Goal: Task Accomplishment & Management: Complete application form

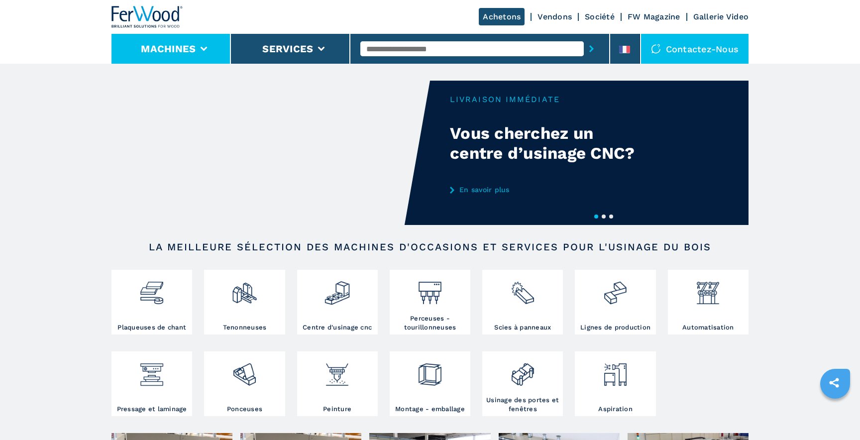
click at [196, 52] on li "Machines" at bounding box center [172, 49] width 120 height 30
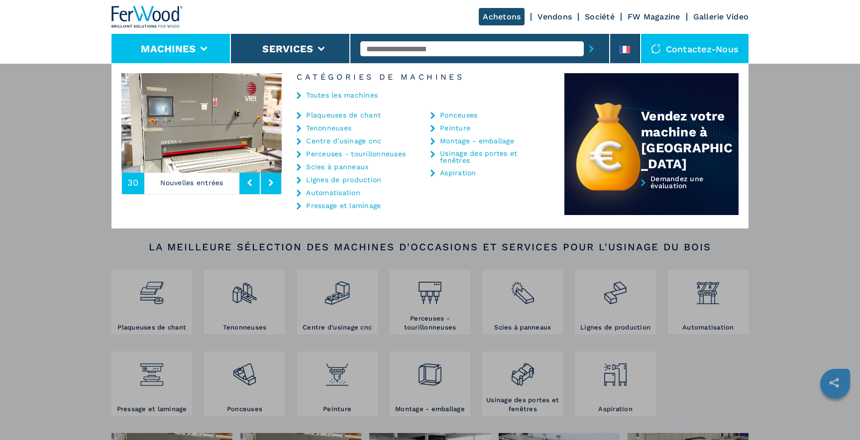
click at [298, 114] on icon at bounding box center [299, 115] width 4 height 7
click at [301, 116] on icon at bounding box center [299, 115] width 4 height 7
click at [62, 275] on div "Machines Plaqueuses de chant Tenonneuses Centre d'usinage cnc Perceuses - touri…" at bounding box center [430, 283] width 860 height 440
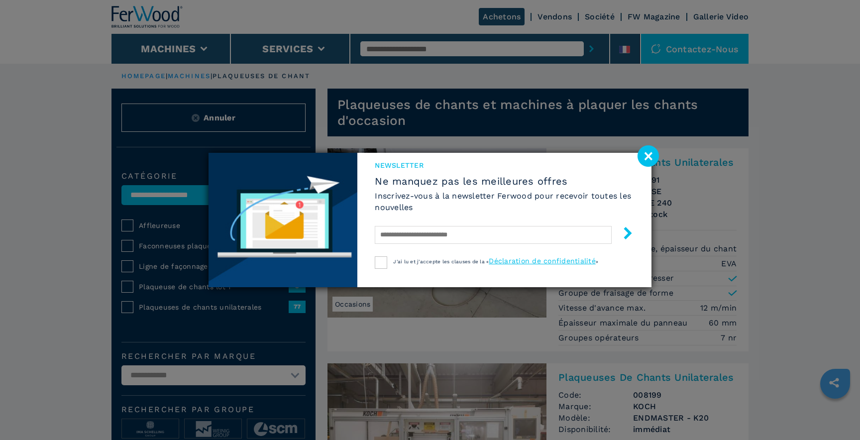
click at [642, 160] on image at bounding box center [648, 155] width 21 height 21
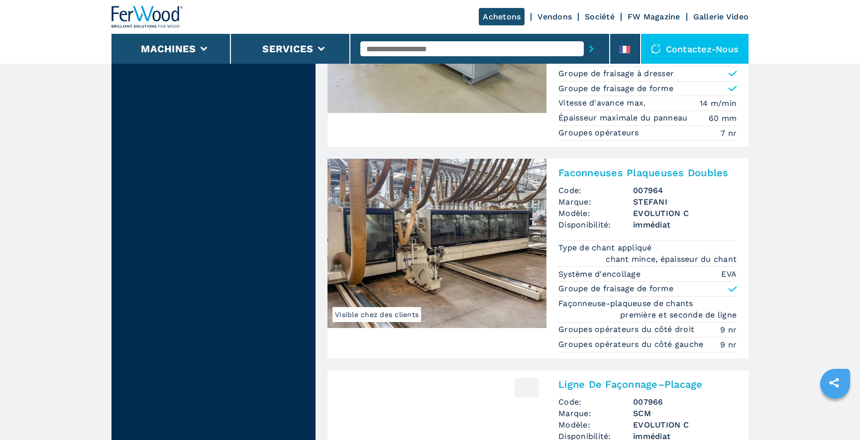
scroll to position [1386, 0]
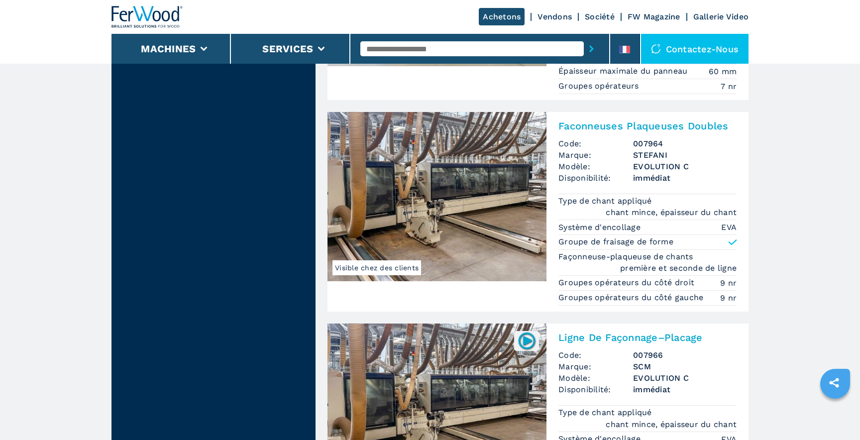
click at [730, 243] on icon at bounding box center [733, 242] width 7 height 4
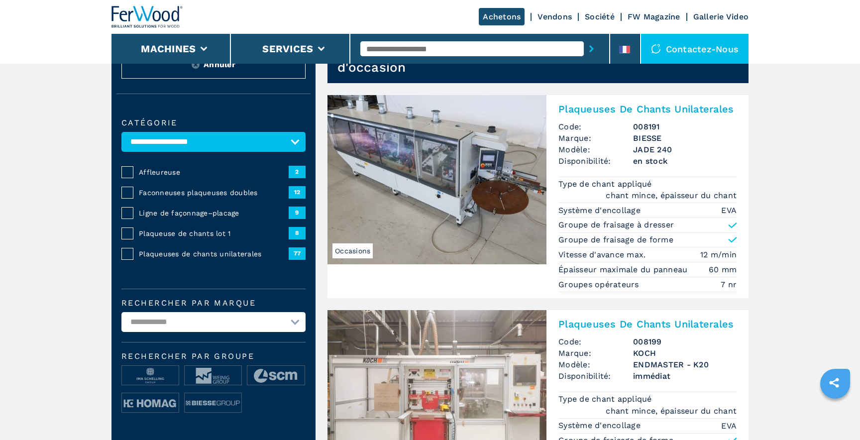
scroll to position [0, 0]
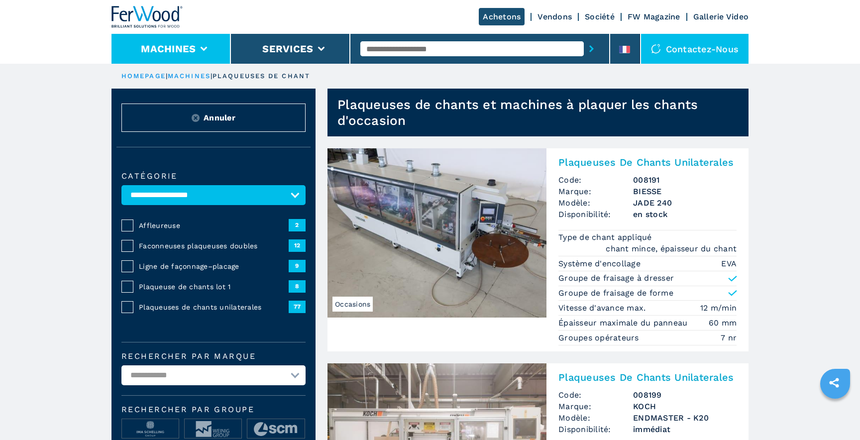
click at [212, 44] on li "Machines" at bounding box center [172, 49] width 120 height 30
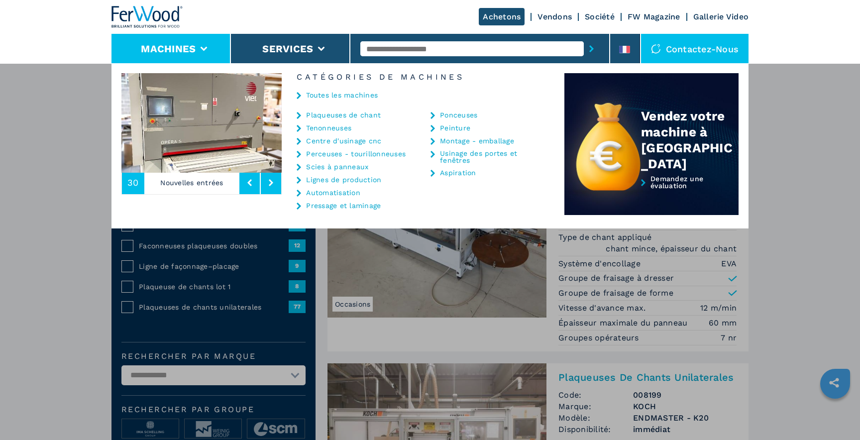
click at [349, 164] on link "Scies à panneaux" at bounding box center [337, 166] width 62 height 7
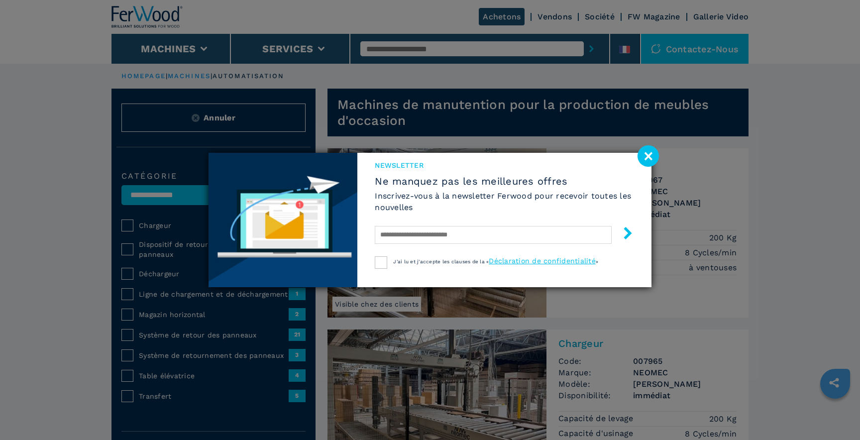
click at [645, 153] on image at bounding box center [648, 155] width 21 height 21
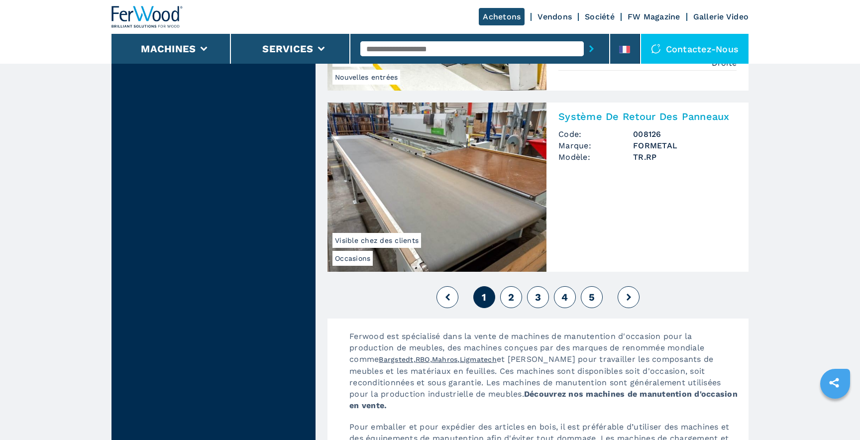
scroll to position [2251, 0]
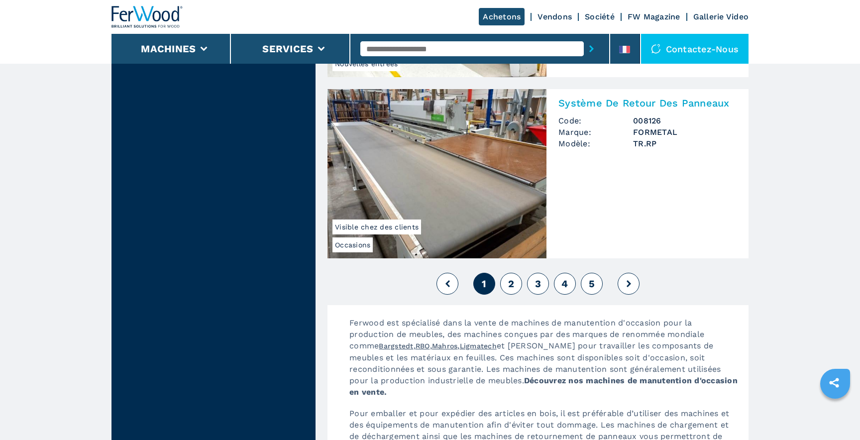
click at [504, 280] on button "2" at bounding box center [511, 284] width 22 height 22
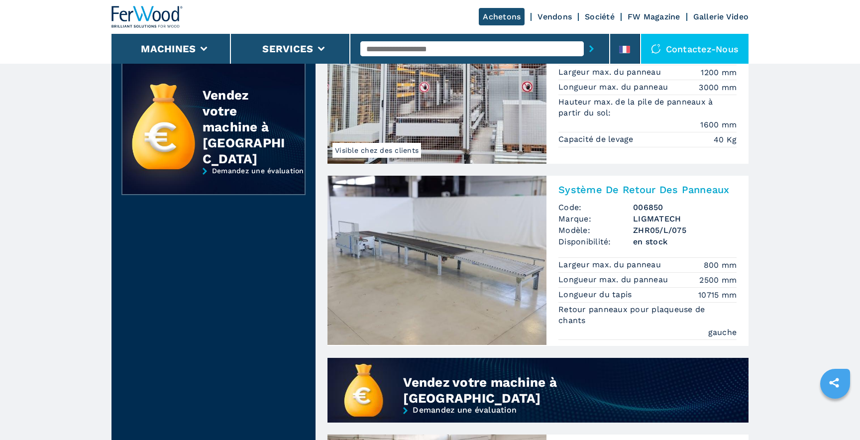
scroll to position [518, 0]
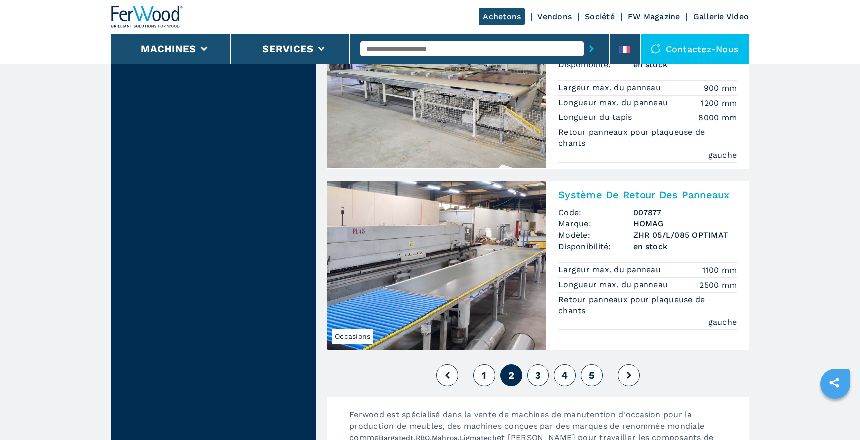
scroll to position [2151, 0]
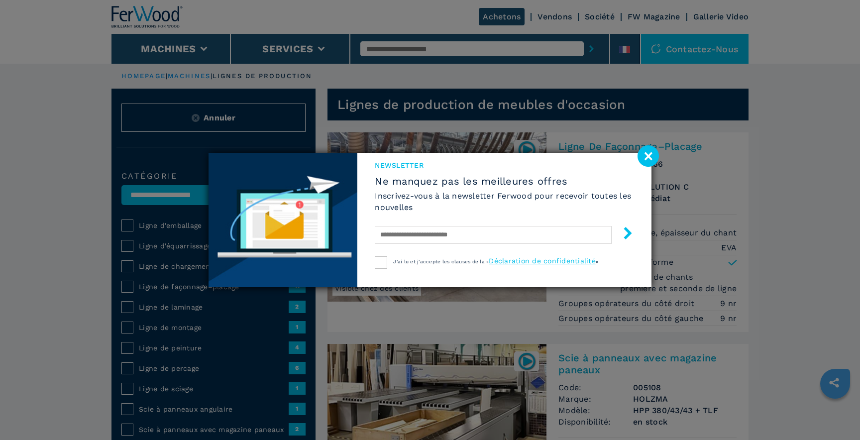
click at [646, 167] on div "Newsletter Ne manquez pas les meilleures offres Inscrivez-vous à la newsletter …" at bounding box center [505, 205] width 294 height 105
click at [652, 155] on image at bounding box center [648, 155] width 21 height 21
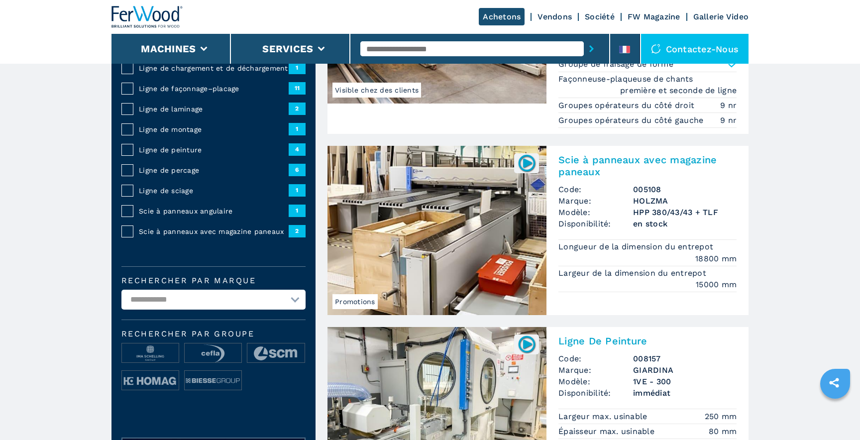
scroll to position [200, 0]
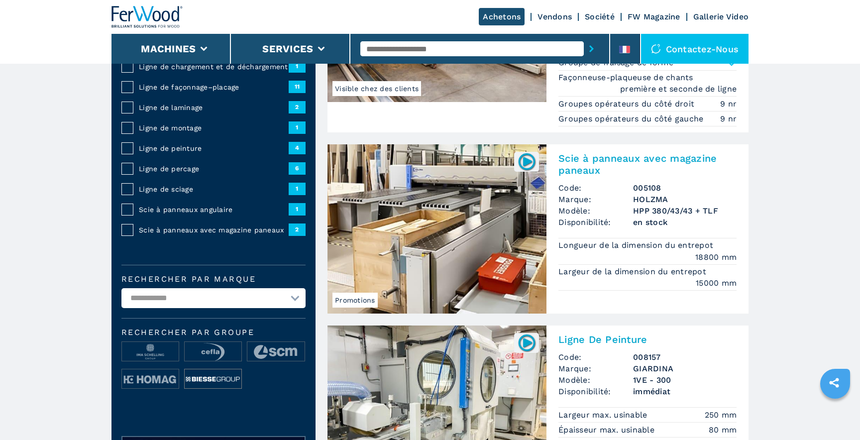
click at [201, 379] on img at bounding box center [213, 379] width 57 height 20
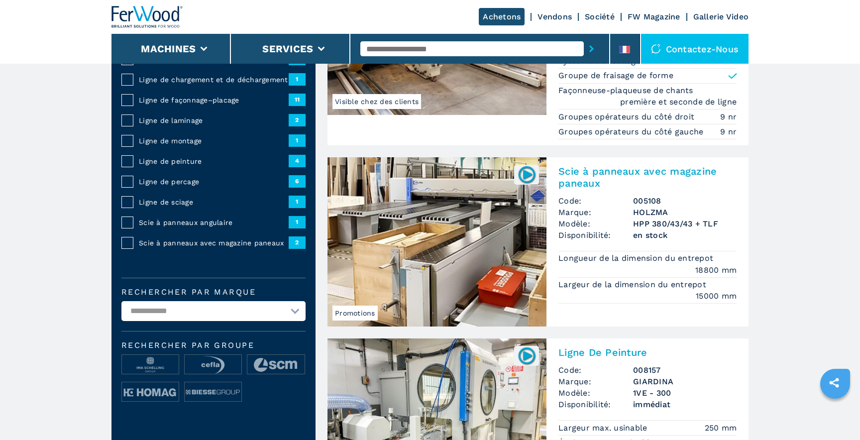
scroll to position [201, 0]
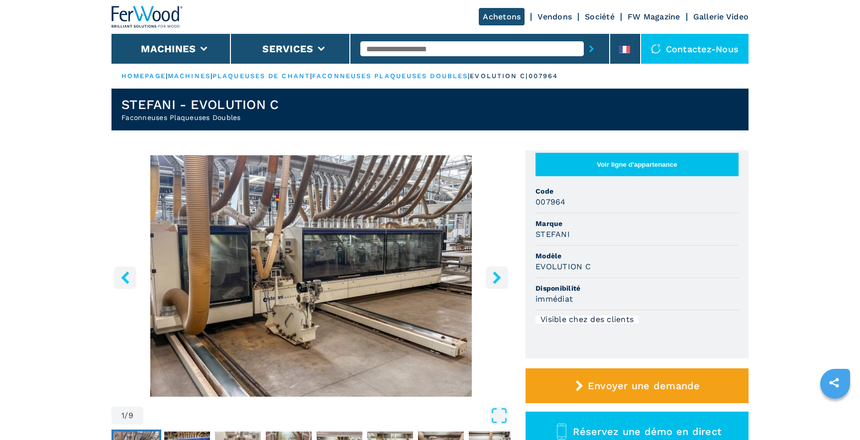
click at [498, 276] on icon "right-button" at bounding box center [497, 277] width 8 height 12
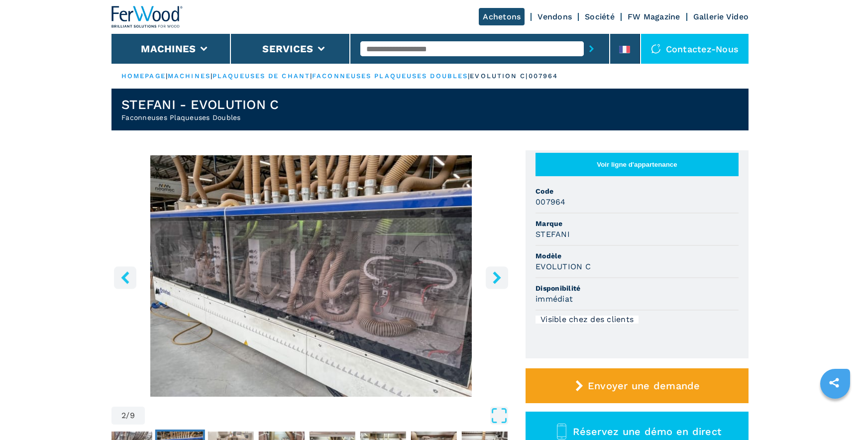
click at [498, 276] on icon "right-button" at bounding box center [497, 277] width 8 height 12
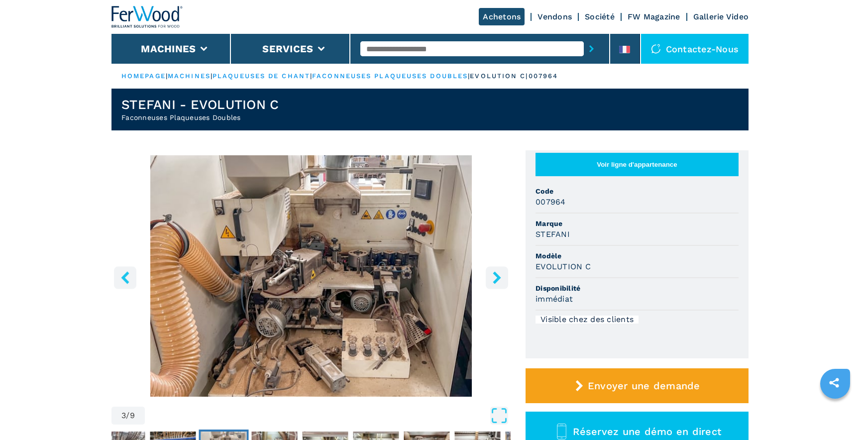
click at [498, 276] on icon "right-button" at bounding box center [497, 277] width 8 height 12
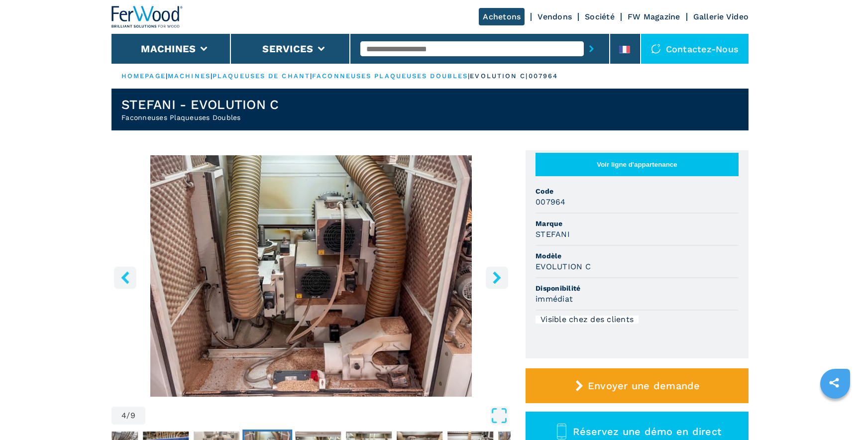
click at [498, 276] on icon "right-button" at bounding box center [497, 277] width 8 height 12
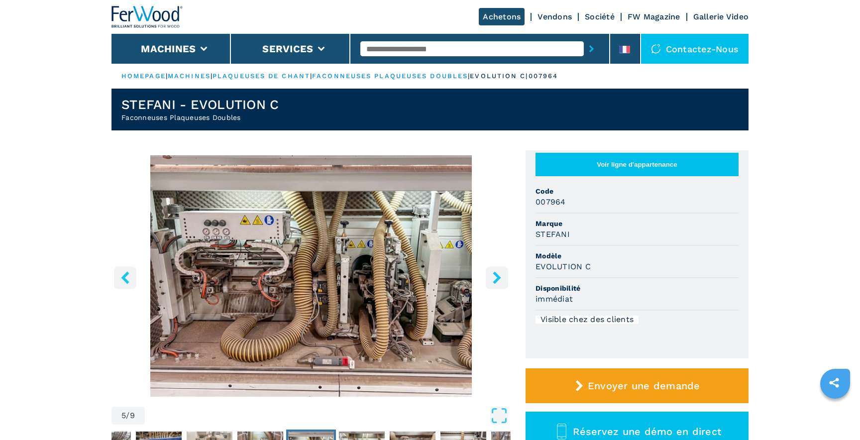
click at [498, 276] on icon "right-button" at bounding box center [497, 277] width 8 height 12
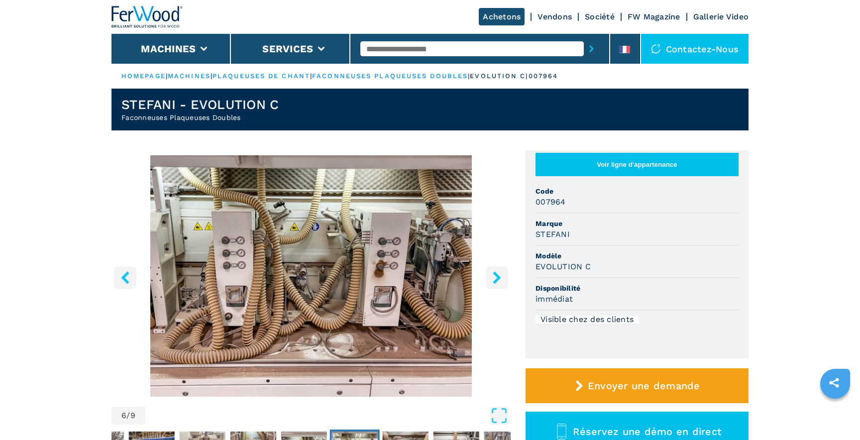
click at [498, 276] on icon "right-button" at bounding box center [497, 277] width 8 height 12
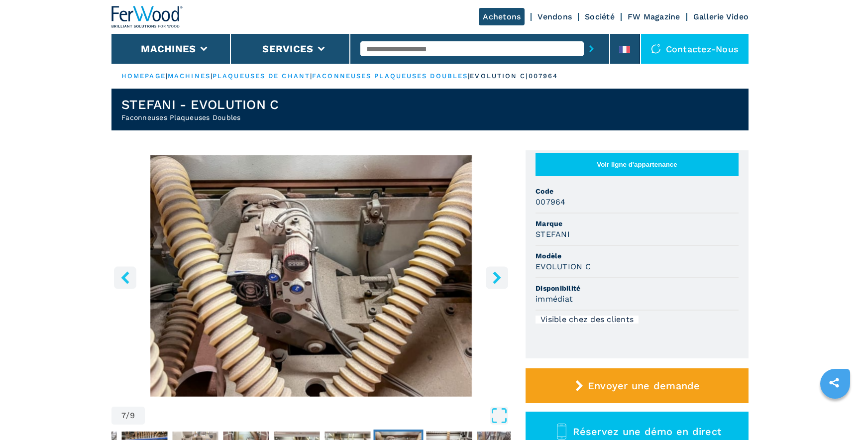
click at [498, 276] on icon "right-button" at bounding box center [497, 277] width 8 height 12
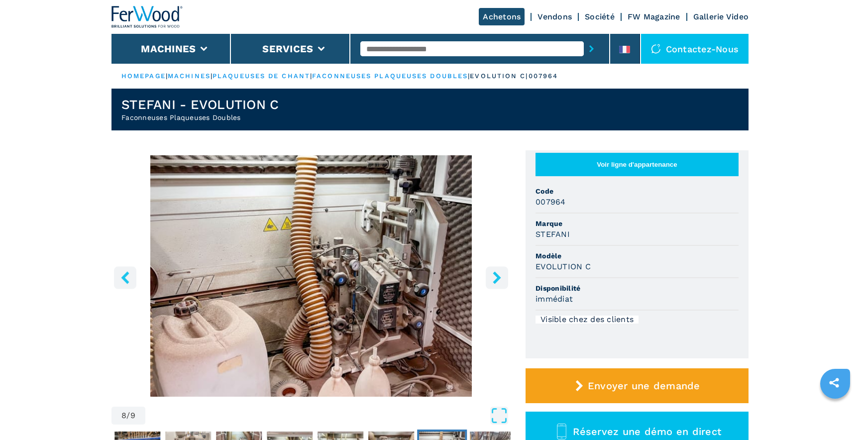
click at [498, 276] on icon "right-button" at bounding box center [497, 277] width 8 height 12
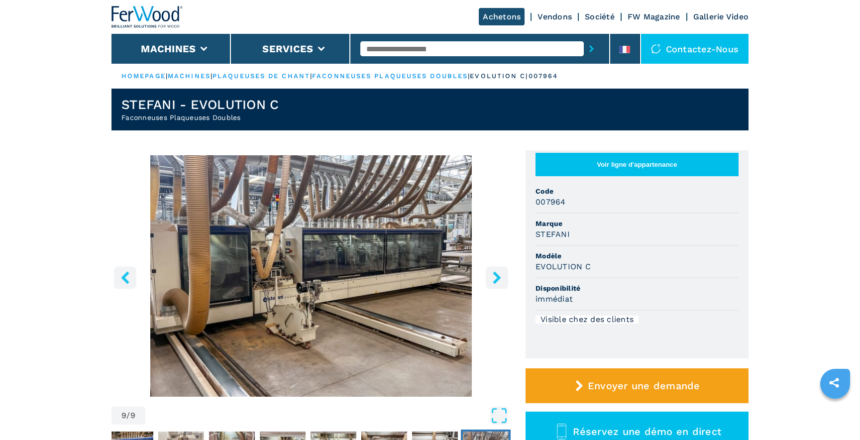
click at [498, 276] on icon "right-button" at bounding box center [497, 277] width 8 height 12
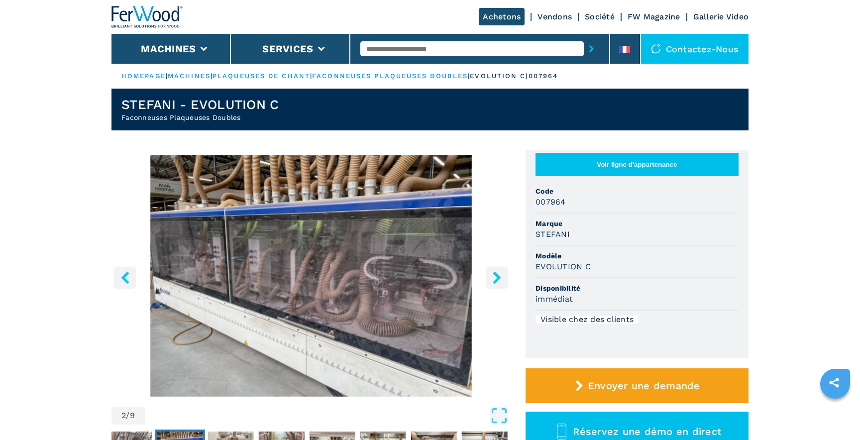
click at [498, 276] on icon "right-button" at bounding box center [497, 277] width 8 height 12
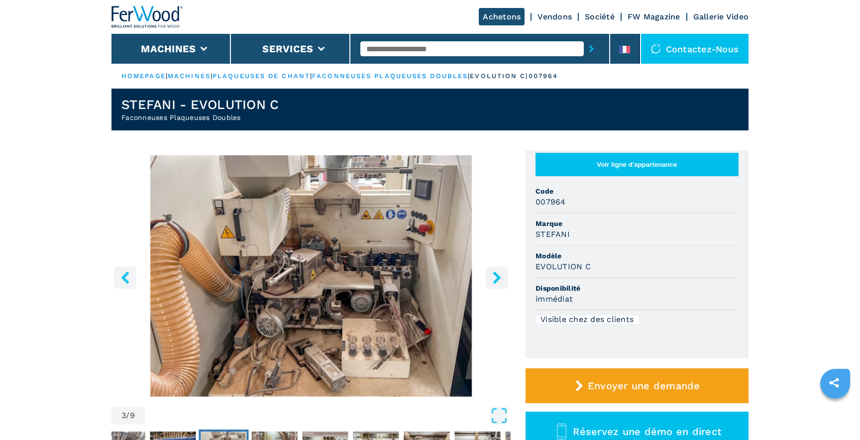
click at [498, 276] on icon "right-button" at bounding box center [497, 277] width 8 height 12
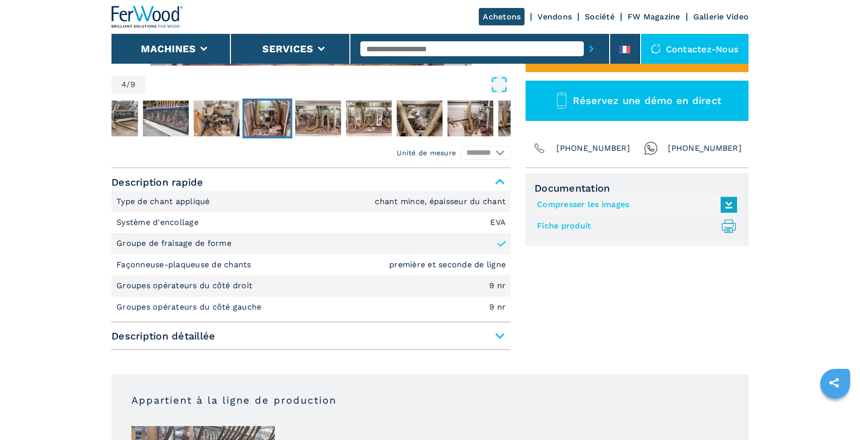
scroll to position [396, 0]
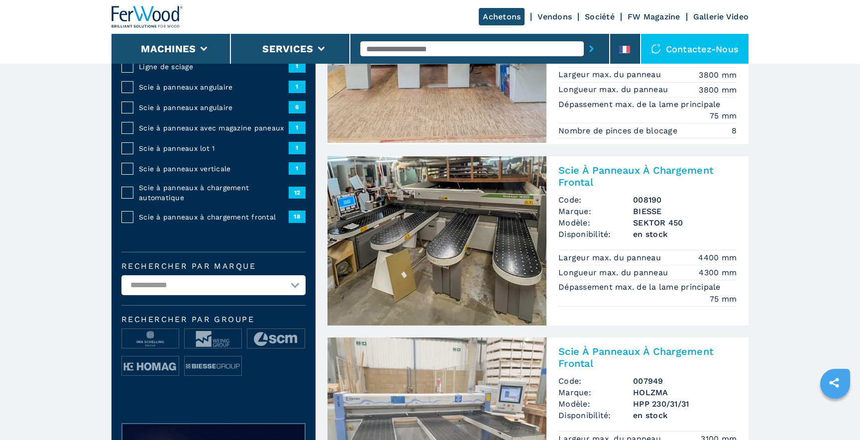
scroll to position [172, 0]
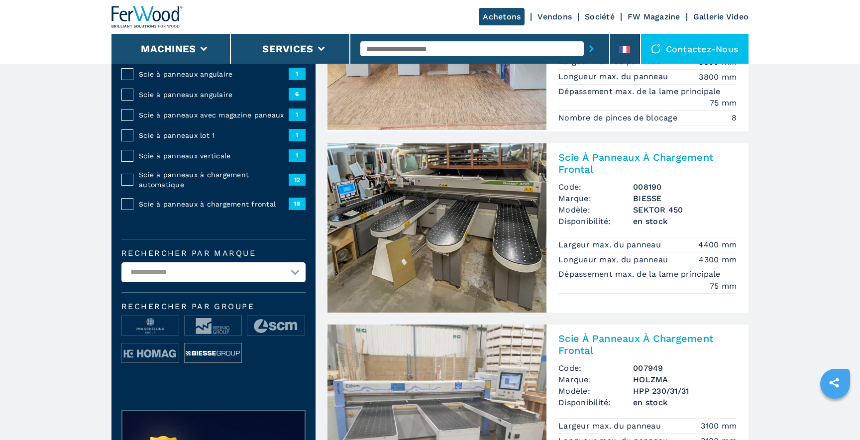
click at [216, 355] on img at bounding box center [213, 354] width 57 height 20
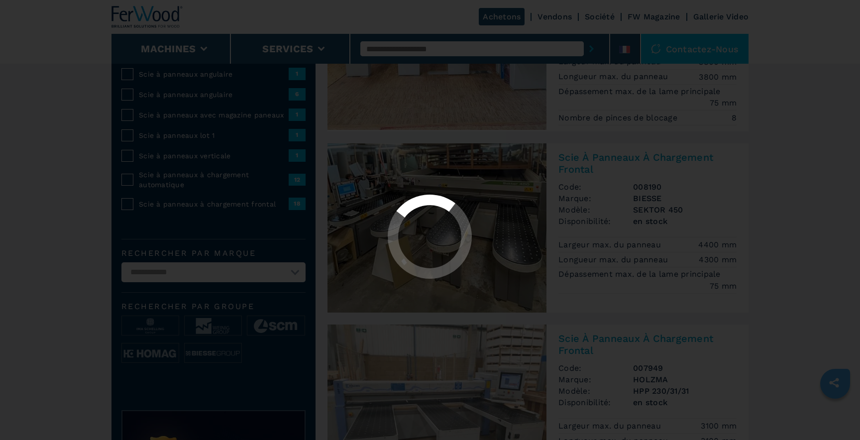
scroll to position [0, 0]
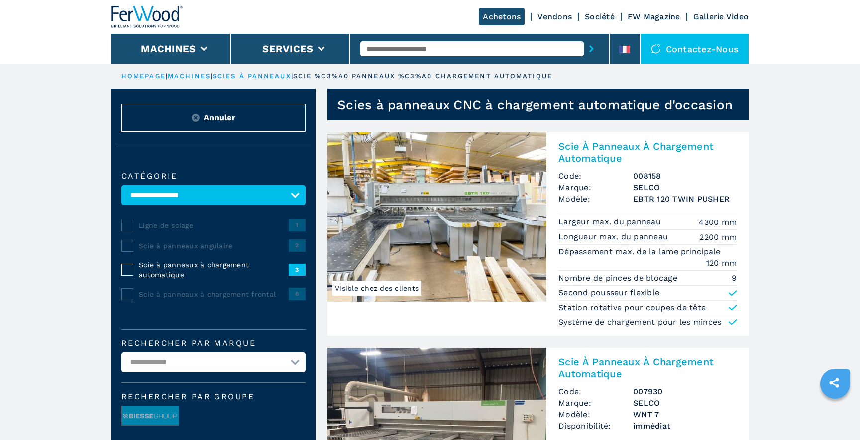
click at [199, 122] on button "Annuler" at bounding box center [214, 118] width 184 height 28
click at [196, 75] on link "machines" at bounding box center [189, 75] width 43 height 7
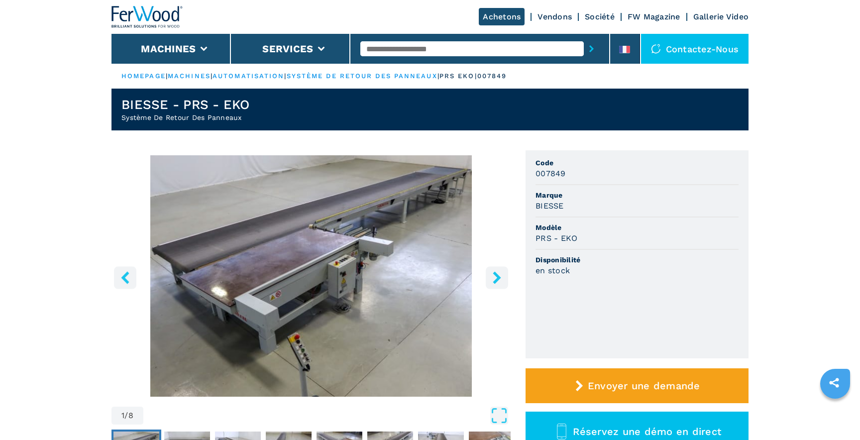
click at [441, 297] on img "Go to Slide 1" at bounding box center [311, 276] width 399 height 242
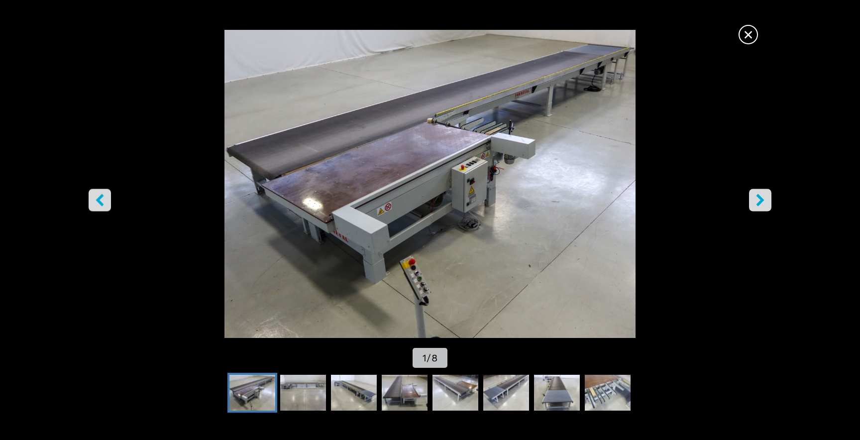
click at [748, 33] on span "×" at bounding box center [748, 32] width 17 height 17
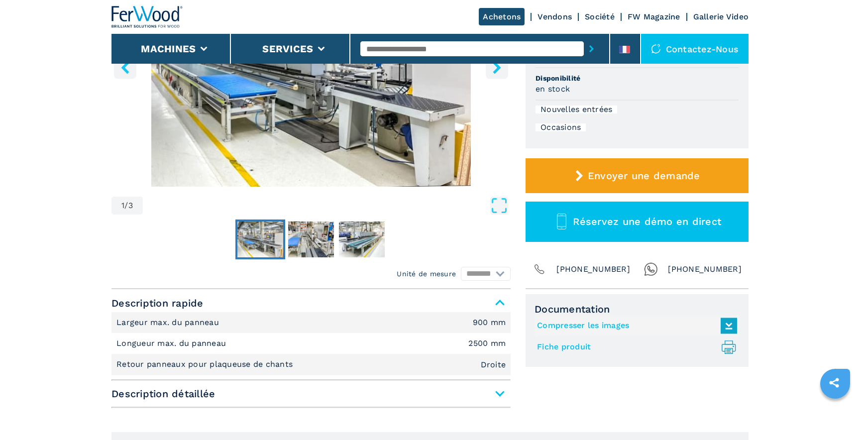
scroll to position [273, 0]
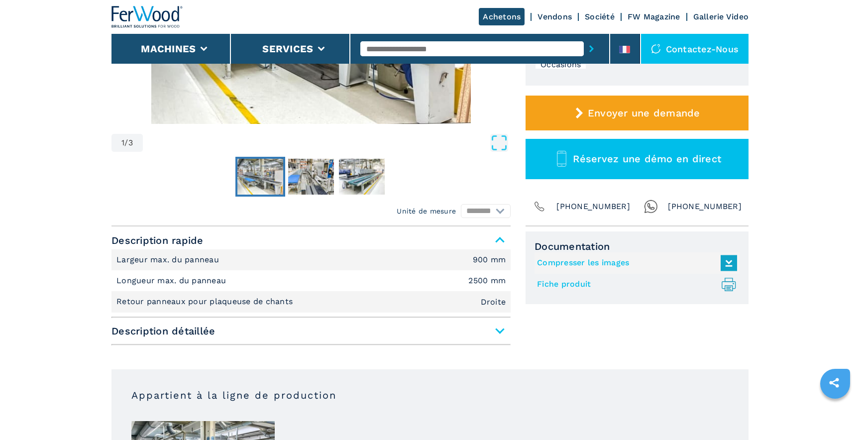
click at [498, 328] on span "Description détaillée" at bounding box center [311, 331] width 399 height 18
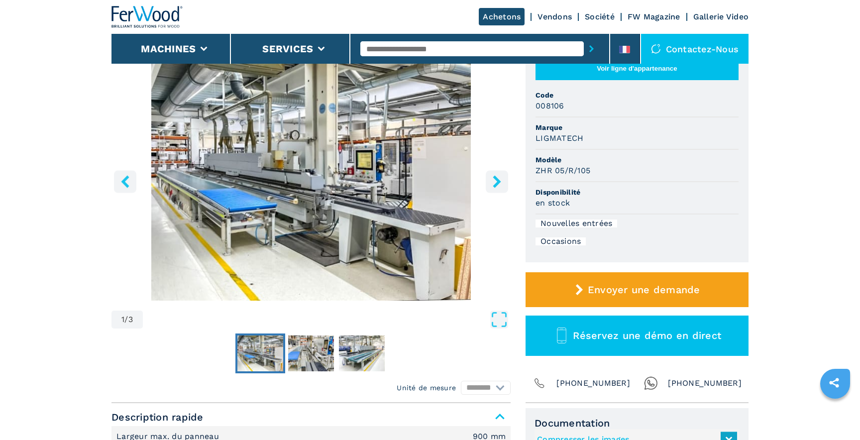
scroll to position [76, 0]
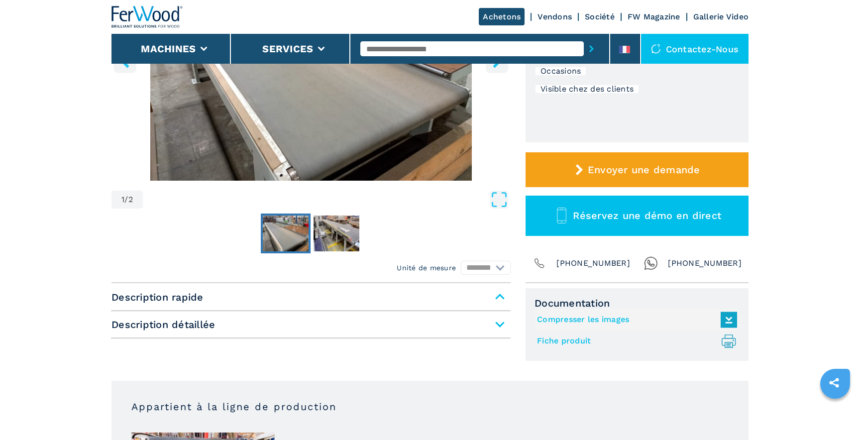
scroll to position [217, 0]
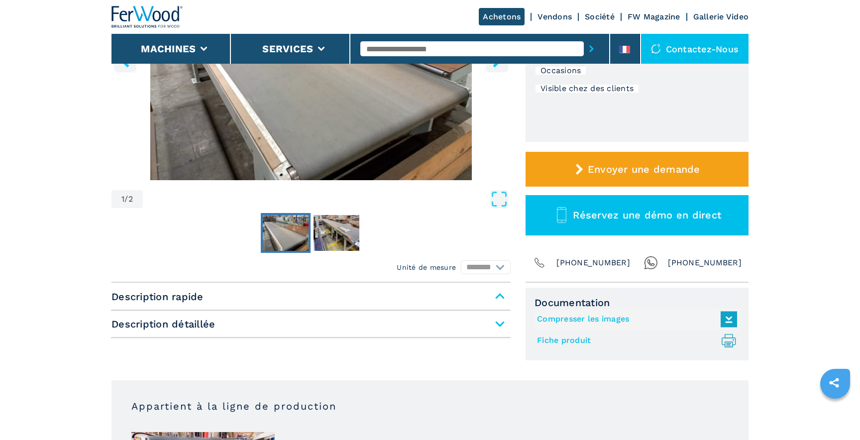
click at [500, 324] on span "Description détaillée" at bounding box center [311, 324] width 399 height 18
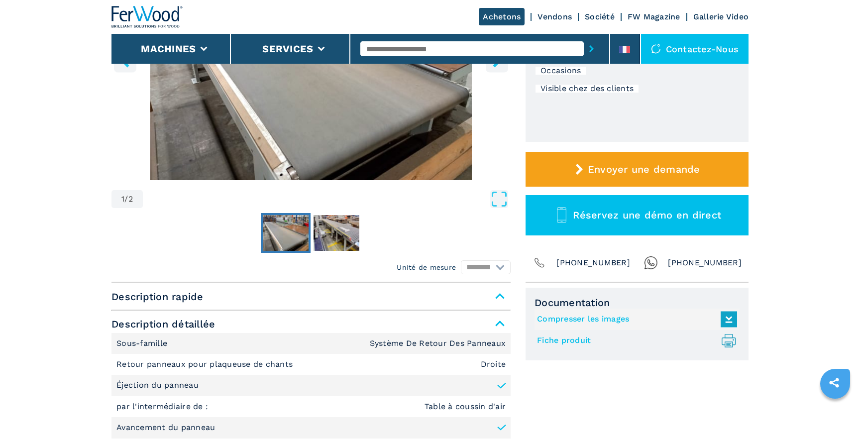
click at [501, 291] on span "Description rapide" at bounding box center [311, 297] width 399 height 18
click at [500, 294] on span "Description rapide" at bounding box center [311, 297] width 399 height 18
click at [500, 297] on span "Description rapide" at bounding box center [311, 297] width 399 height 18
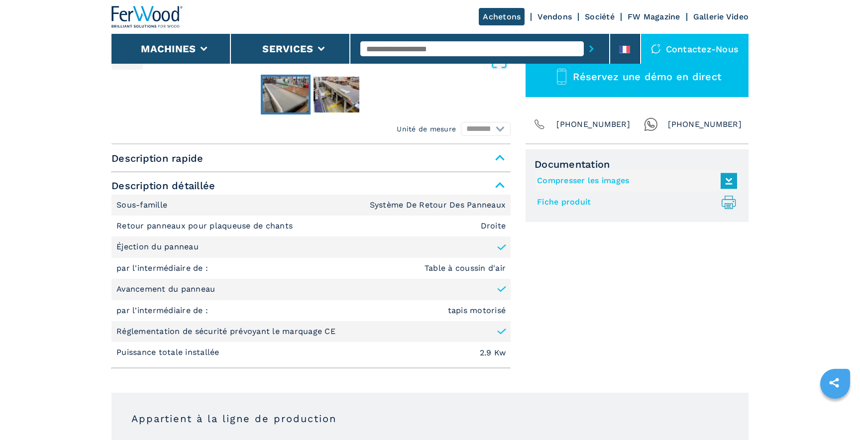
scroll to position [361, 0]
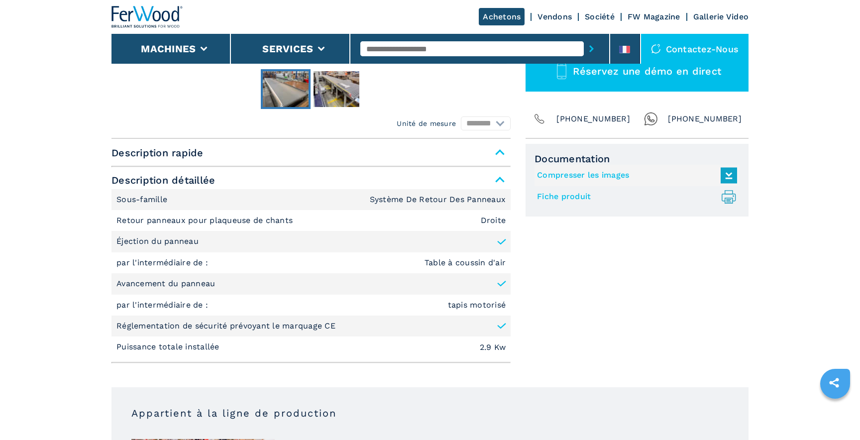
click at [501, 175] on span "Description détaillée" at bounding box center [311, 180] width 399 height 18
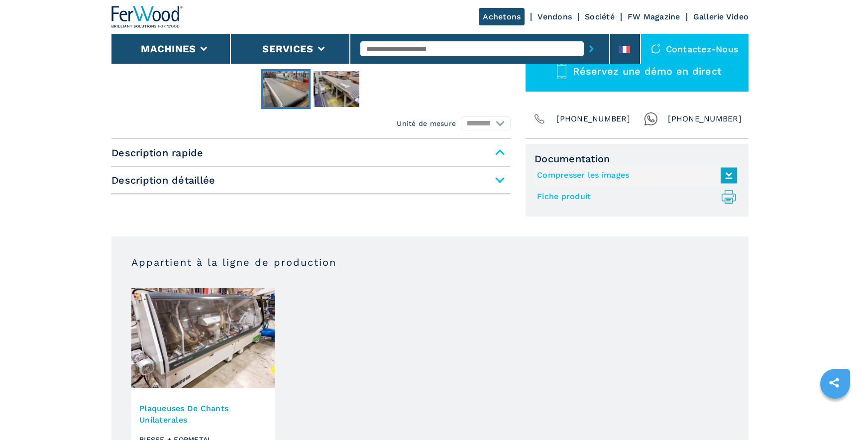
click at [500, 156] on span "Description rapide" at bounding box center [311, 153] width 399 height 18
click at [499, 150] on span "Description rapide" at bounding box center [311, 153] width 399 height 18
click at [500, 122] on select "******** *********" at bounding box center [486, 124] width 50 height 14
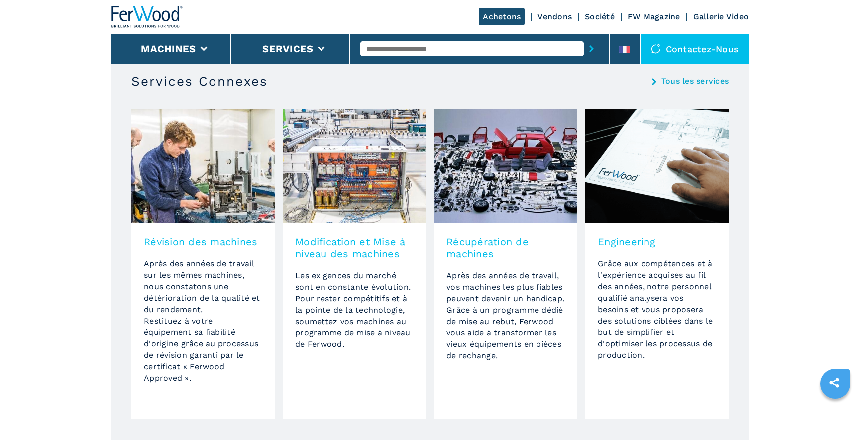
scroll to position [844, 0]
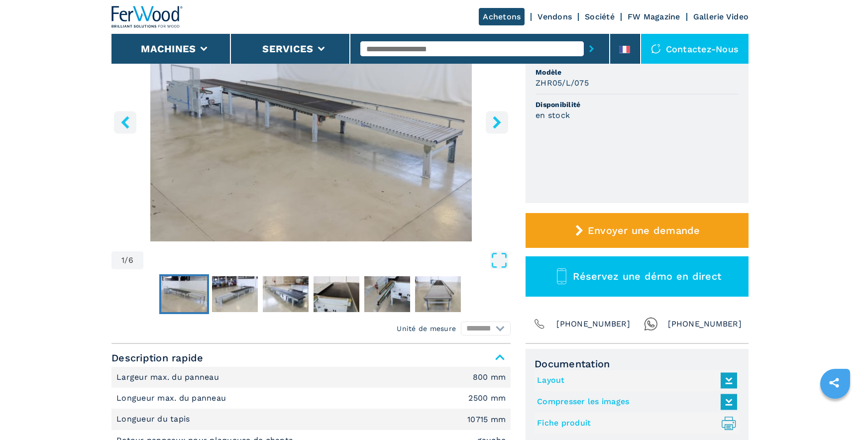
scroll to position [173, 0]
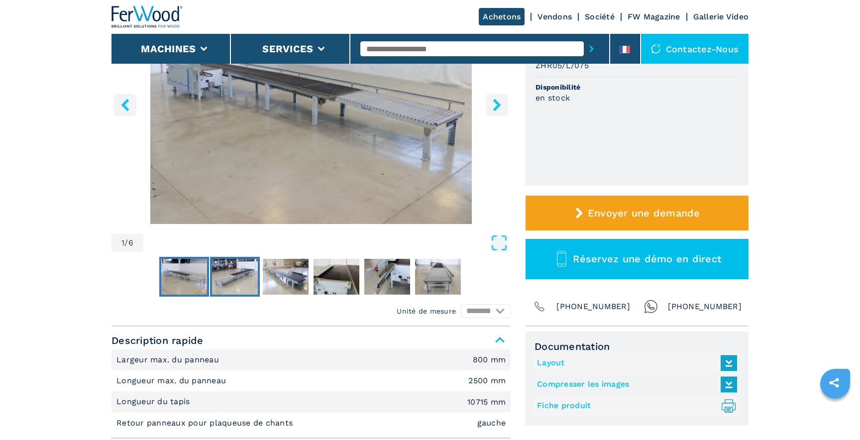
click at [217, 280] on img "Go to Slide 2" at bounding box center [235, 277] width 46 height 36
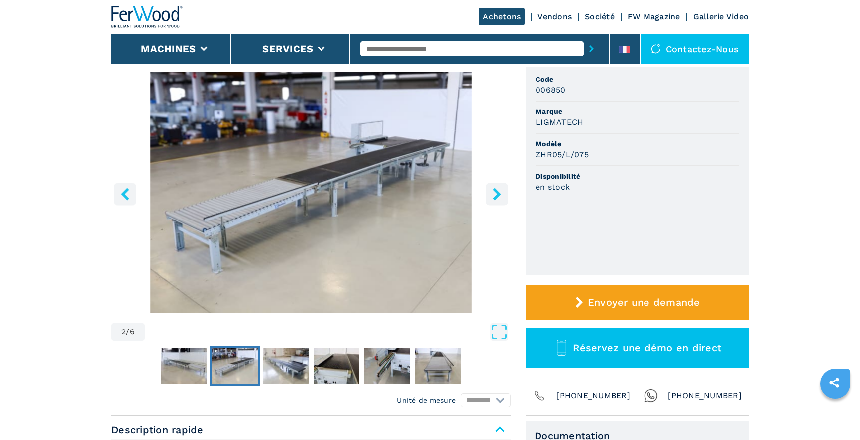
scroll to position [75, 0]
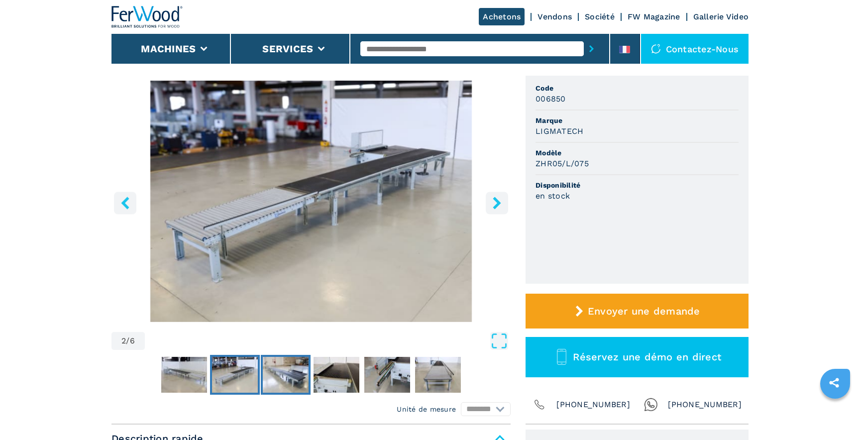
click at [297, 365] on img "Go to Slide 3" at bounding box center [286, 375] width 46 height 36
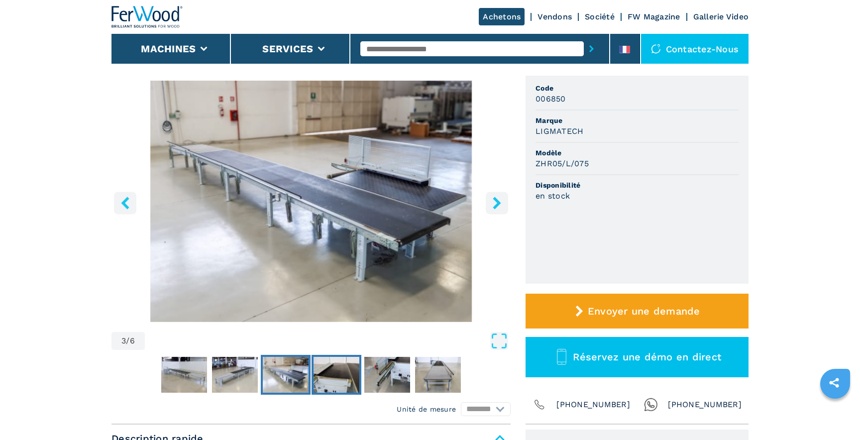
click at [339, 376] on img "Go to Slide 4" at bounding box center [337, 375] width 46 height 36
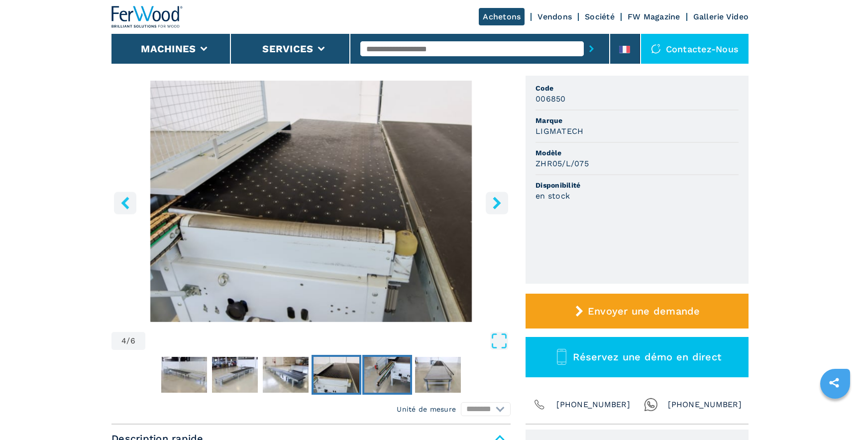
click at [379, 378] on img "Go to Slide 5" at bounding box center [388, 375] width 46 height 36
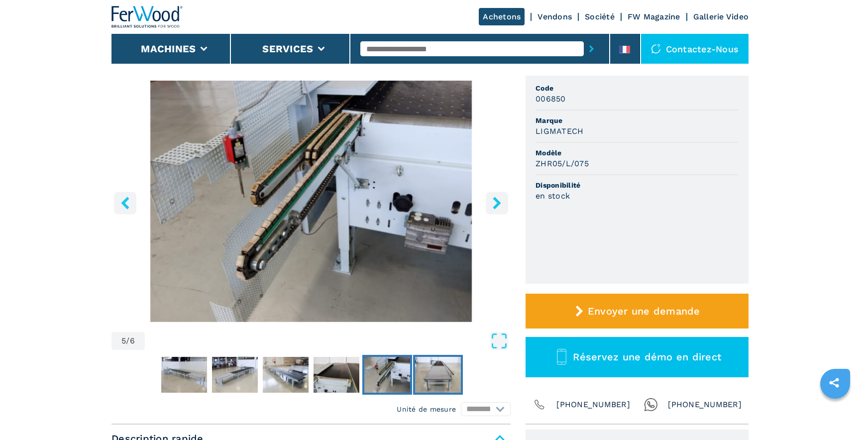
click at [439, 377] on img "Go to Slide 6" at bounding box center [438, 375] width 46 height 36
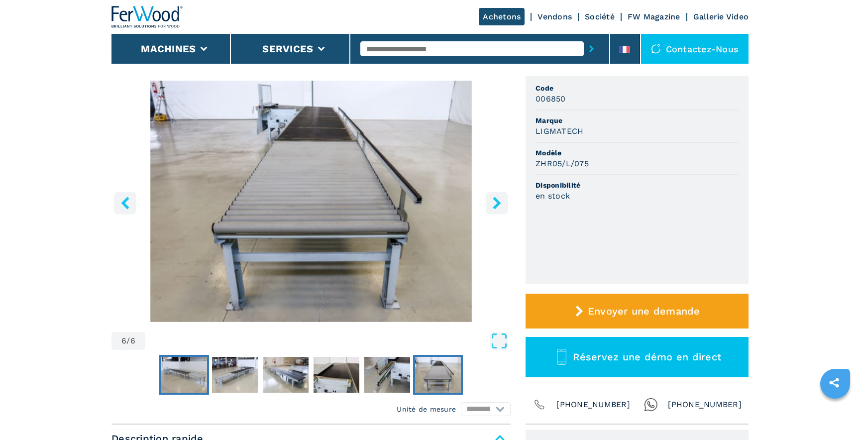
click at [196, 366] on img "Go to Slide 1" at bounding box center [184, 375] width 46 height 36
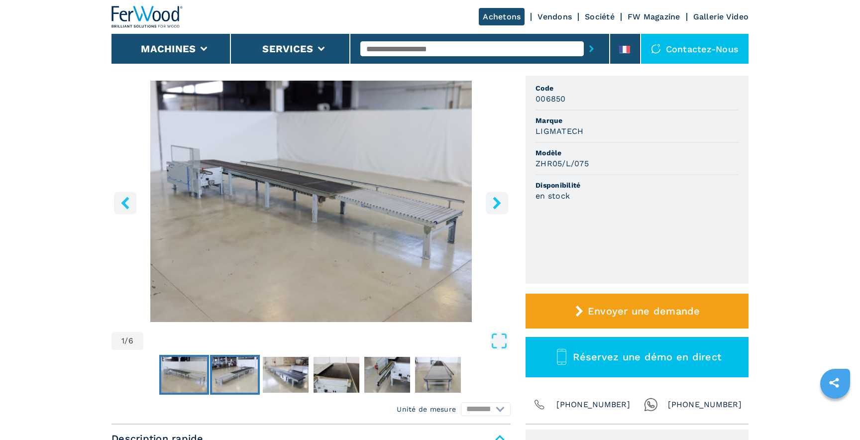
click at [227, 375] on img "Go to Slide 2" at bounding box center [235, 375] width 46 height 36
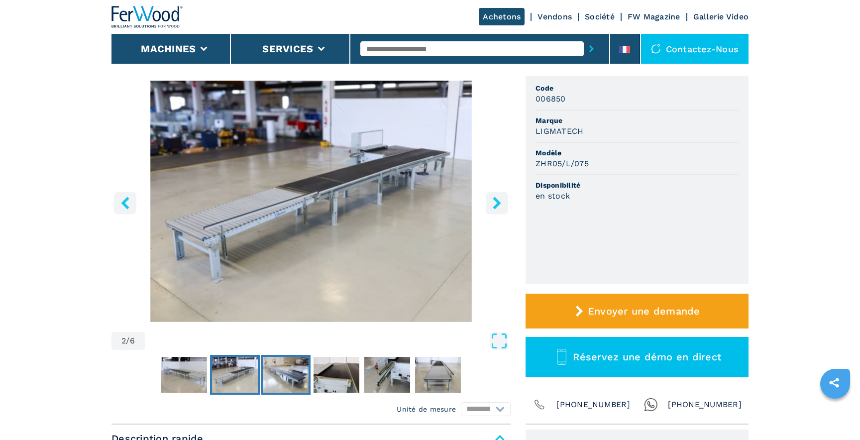
click at [276, 379] on img "Go to Slide 3" at bounding box center [286, 375] width 46 height 36
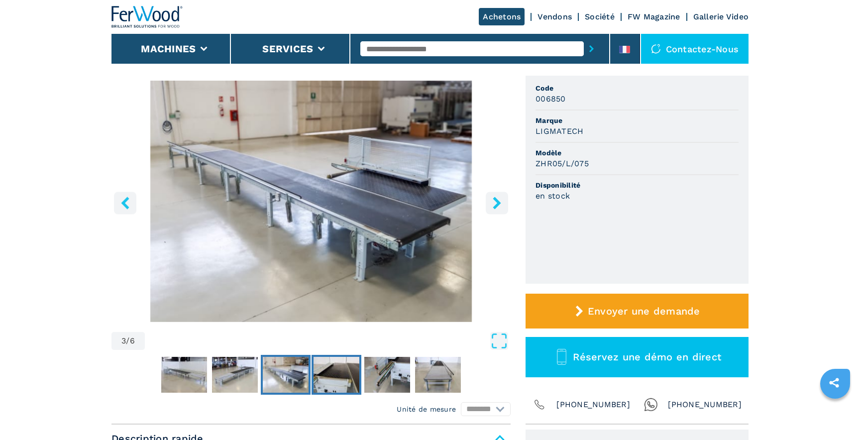
click at [323, 374] on img "Go to Slide 4" at bounding box center [337, 375] width 46 height 36
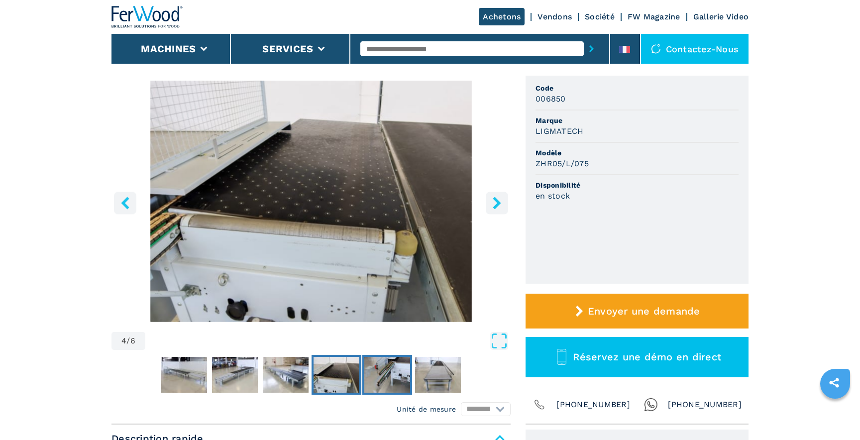
click at [382, 369] on img "Go to Slide 5" at bounding box center [388, 375] width 46 height 36
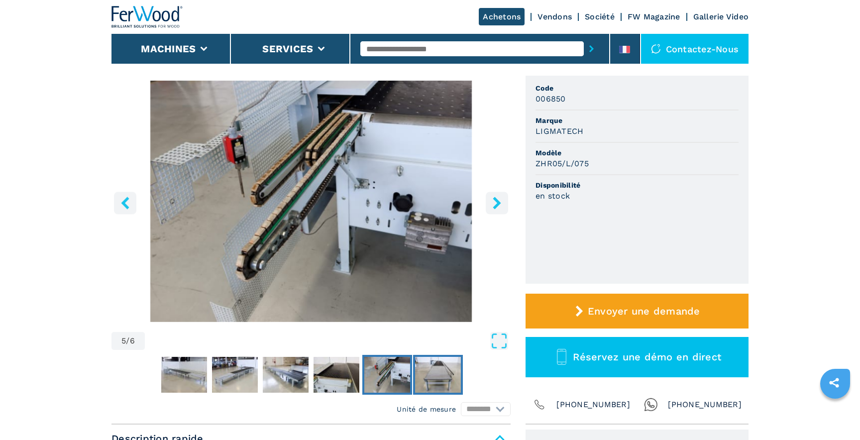
click at [439, 370] on img "Go to Slide 6" at bounding box center [438, 375] width 46 height 36
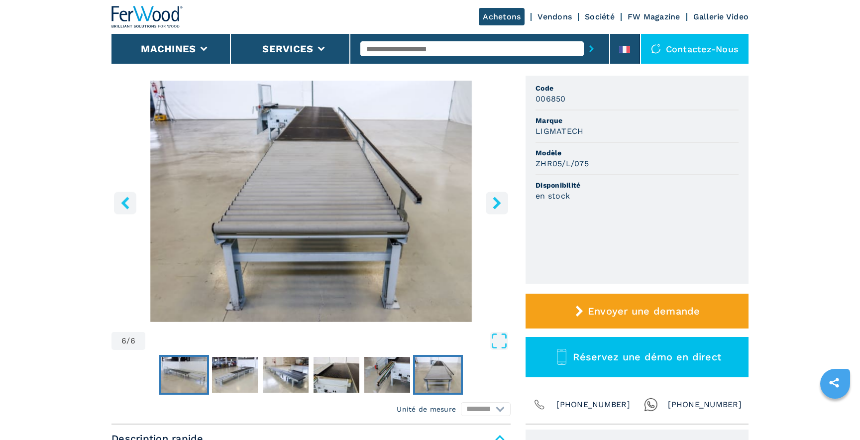
click at [188, 366] on img "Go to Slide 1" at bounding box center [184, 375] width 46 height 36
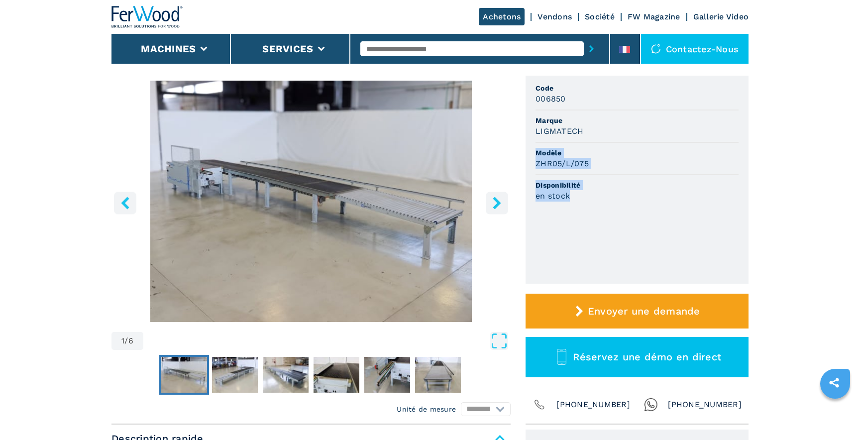
drag, startPoint x: 609, startPoint y: 202, endPoint x: 543, endPoint y: 143, distance: 88.2
click at [543, 143] on ul "Code 006850 Marque LIGMATECH Modèle ZHR05/L/075 Disponibilité en stock" at bounding box center [637, 180] width 223 height 208
click at [572, 172] on li "Modèle ZHR05/L/075" at bounding box center [637, 159] width 203 height 32
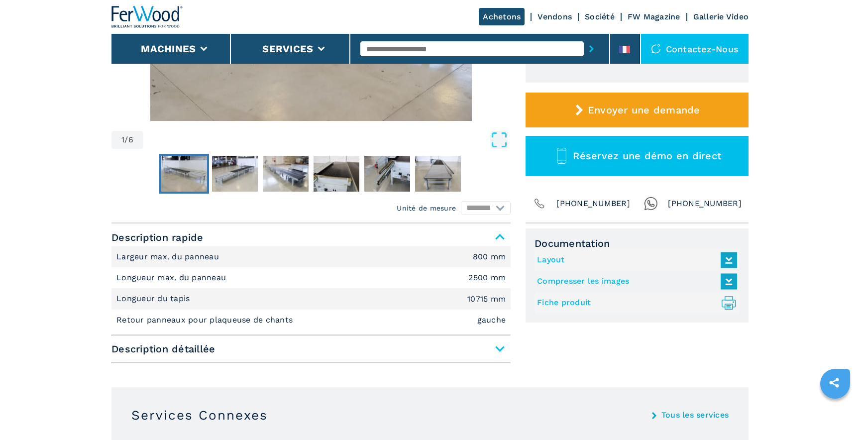
scroll to position [280, 0]
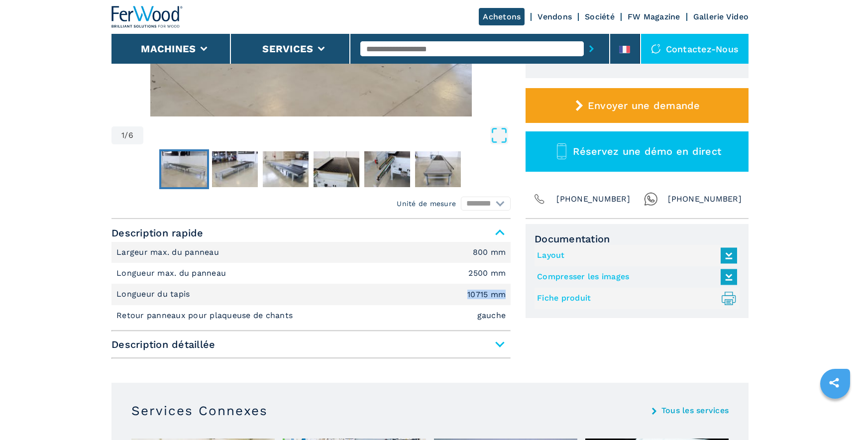
drag, startPoint x: 495, startPoint y: 292, endPoint x: 425, endPoint y: 293, distance: 70.7
click at [425, 293] on li "Longueur du tapis 10715 mm" at bounding box center [311, 294] width 399 height 21
drag, startPoint x: 137, startPoint y: 315, endPoint x: 300, endPoint y: 323, distance: 163.0
click at [300, 323] on li "Retour panneaux pour plaqueuse de chants gauche" at bounding box center [311, 315] width 399 height 21
click at [410, 311] on li "Retour panneaux pour plaqueuse de chants gauche" at bounding box center [311, 315] width 399 height 21
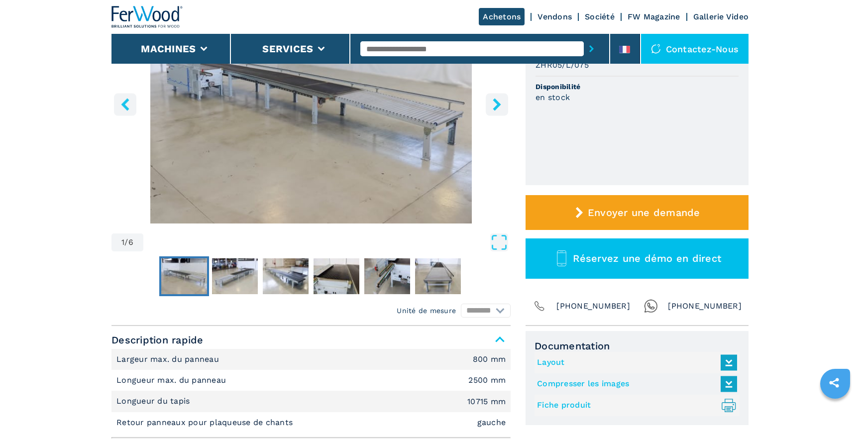
scroll to position [82, 0]
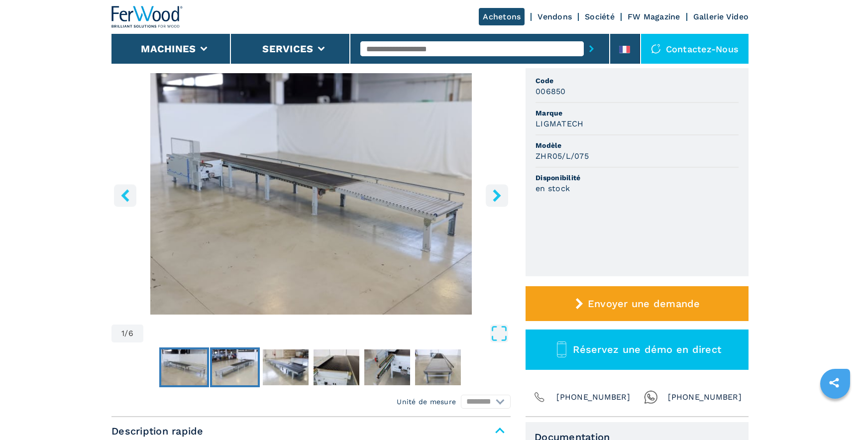
click at [238, 357] on img "Go to Slide 2" at bounding box center [235, 368] width 46 height 36
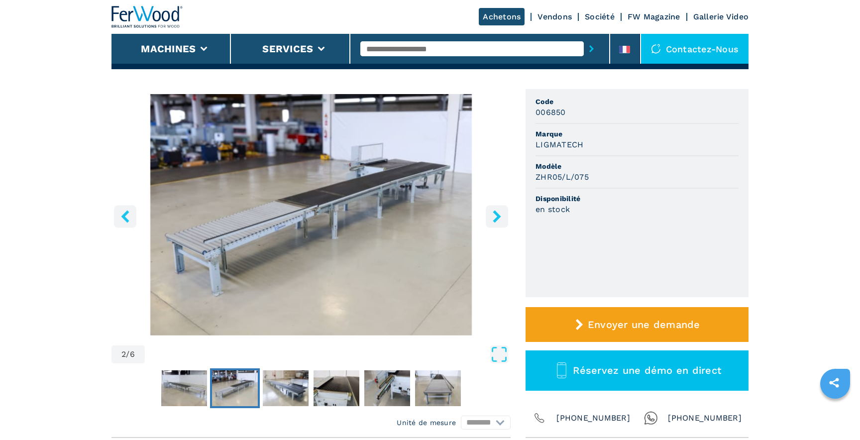
scroll to position [44, 0]
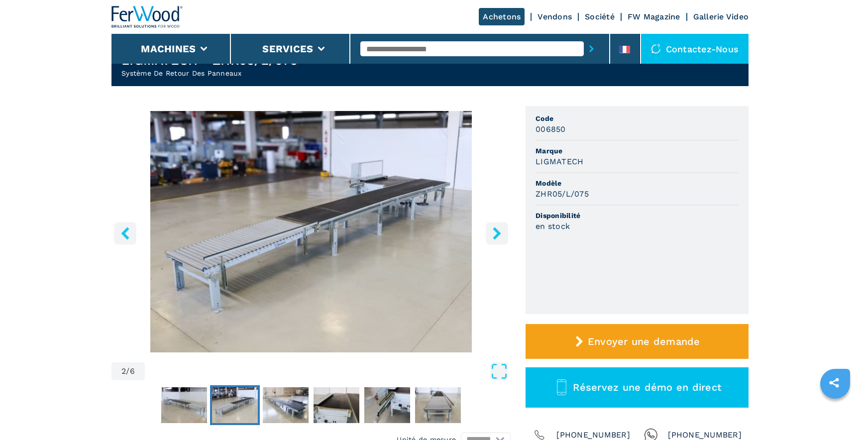
click at [505, 229] on button "right-button" at bounding box center [497, 233] width 22 height 22
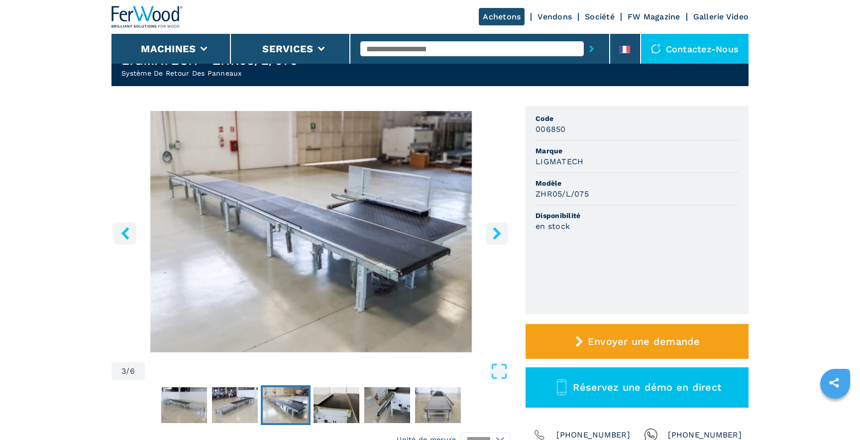
click at [504, 230] on button "right-button" at bounding box center [497, 233] width 22 height 22
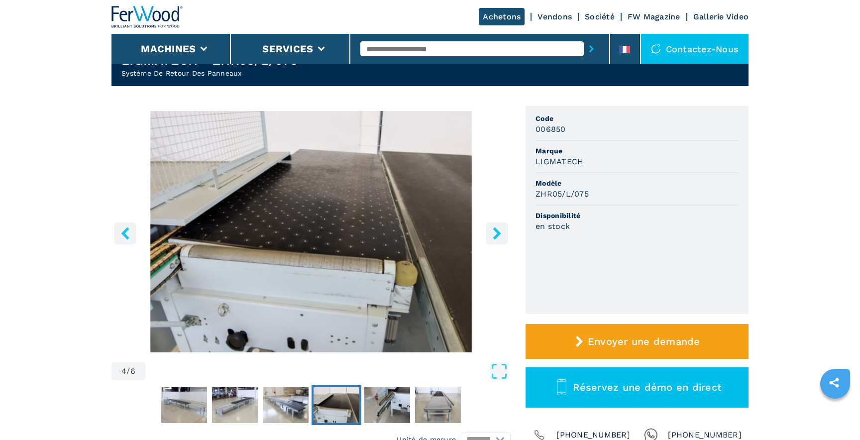
click at [504, 230] on button "right-button" at bounding box center [497, 233] width 22 height 22
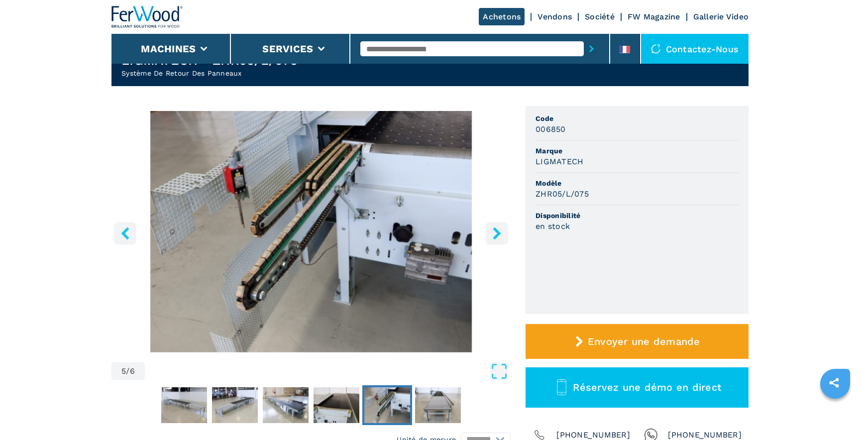
click at [504, 230] on button "right-button" at bounding box center [497, 233] width 22 height 22
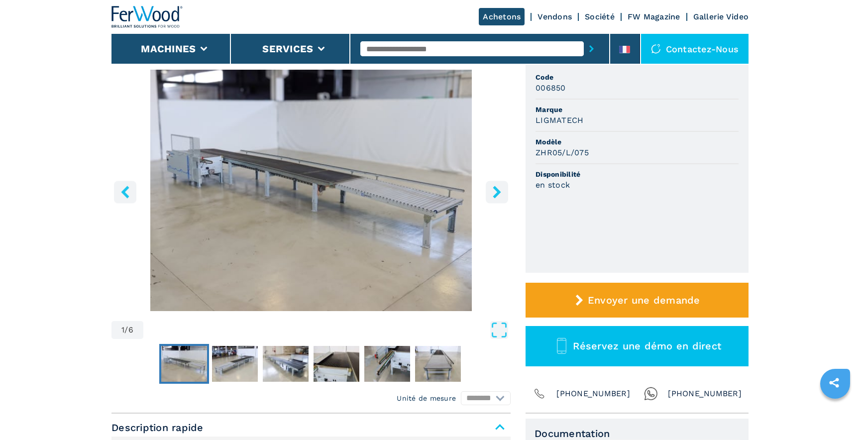
scroll to position [99, 0]
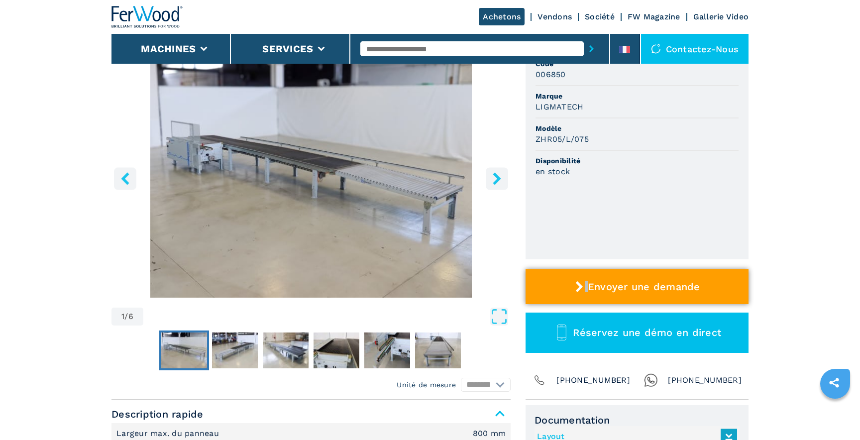
click at [593, 285] on span "Envoyer une demande" at bounding box center [644, 287] width 113 height 12
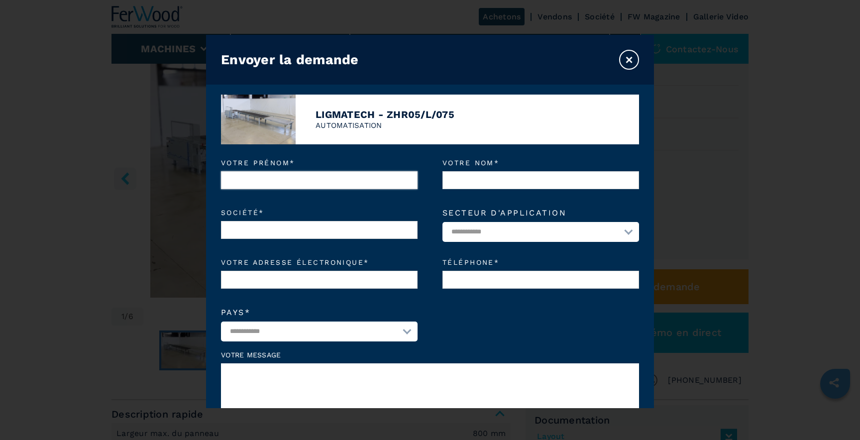
click at [388, 185] on input "Votre prénom *" at bounding box center [319, 180] width 197 height 18
type input "*******"
type input "**********"
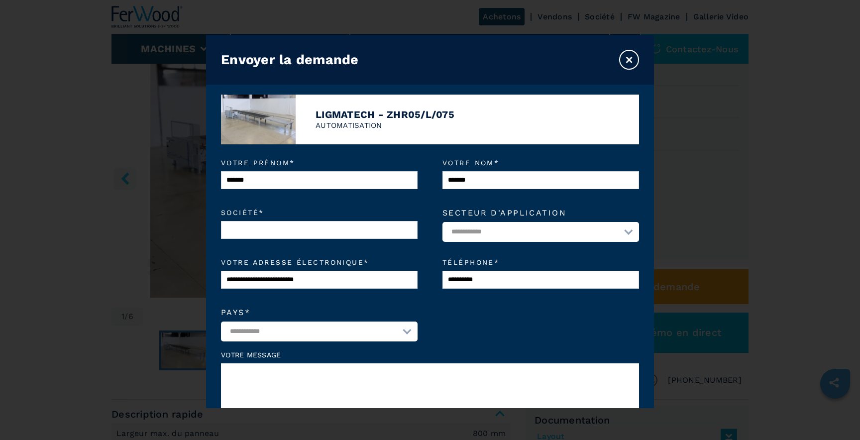
select select "**"
click at [298, 241] on div "**********" at bounding box center [430, 229] width 418 height 40
click at [300, 234] on input "Société *" at bounding box center [319, 230] width 197 height 18
type input "**********"
click at [501, 234] on select "**********" at bounding box center [541, 232] width 197 height 20
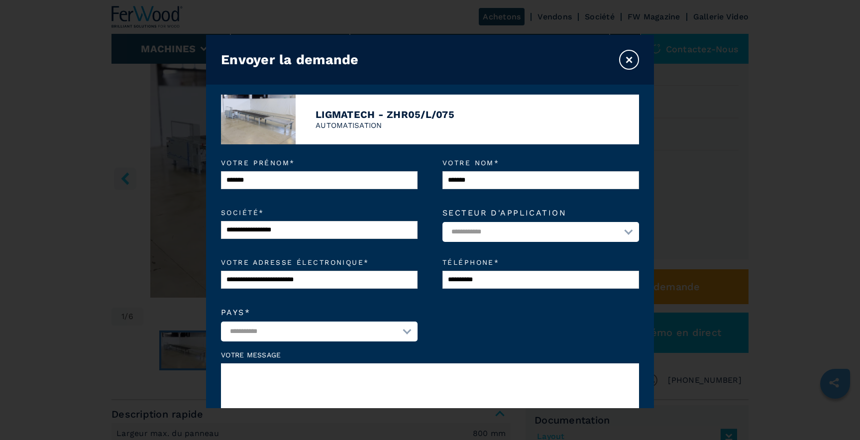
select select "*********"
click at [443, 223] on select "**********" at bounding box center [541, 232] width 197 height 20
click at [377, 331] on select "**********" at bounding box center [319, 332] width 197 height 20
select select "**"
click at [221, 324] on select "**********" at bounding box center [319, 332] width 197 height 20
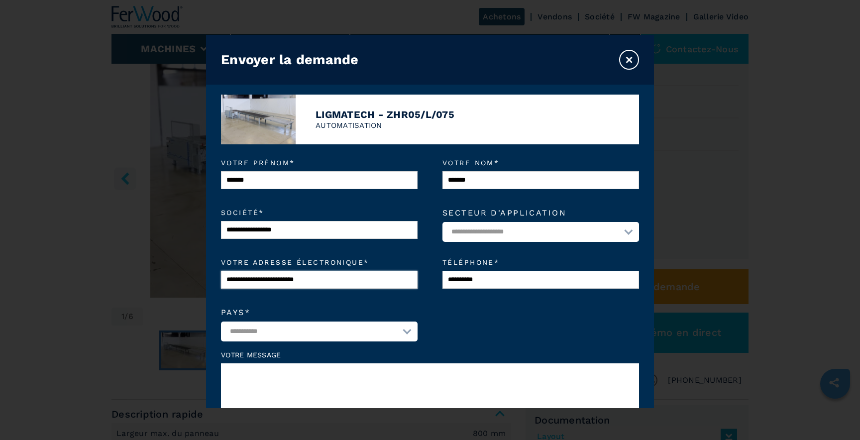
click at [353, 283] on input "**********" at bounding box center [319, 280] width 197 height 18
drag, startPoint x: 353, startPoint y: 283, endPoint x: 256, endPoint y: 281, distance: 96.6
click at [256, 281] on input "**********" at bounding box center [319, 280] width 197 height 18
type input "**********"
click at [410, 332] on select "**********" at bounding box center [319, 332] width 197 height 20
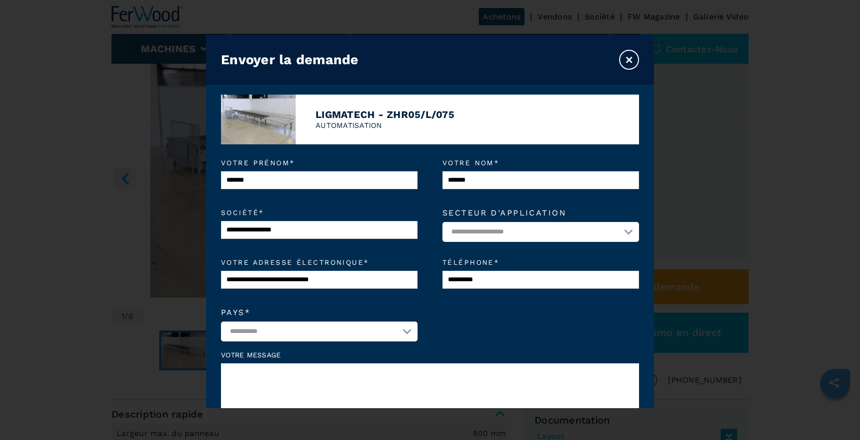
click at [221, 324] on select "**********" at bounding box center [319, 332] width 197 height 20
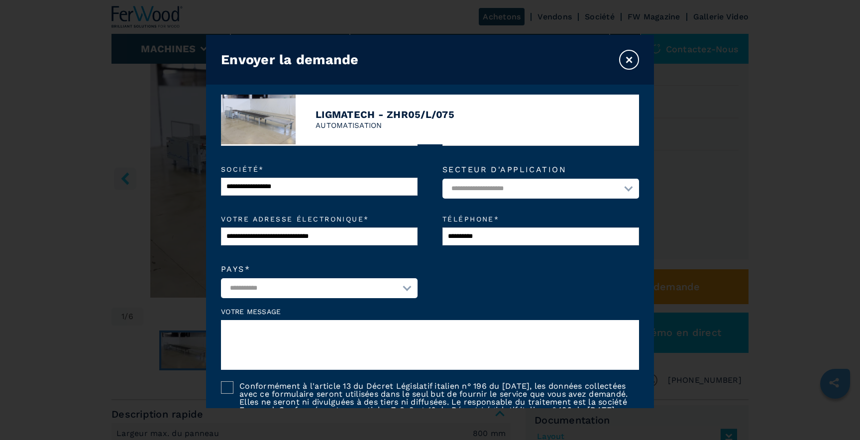
scroll to position [49, 0]
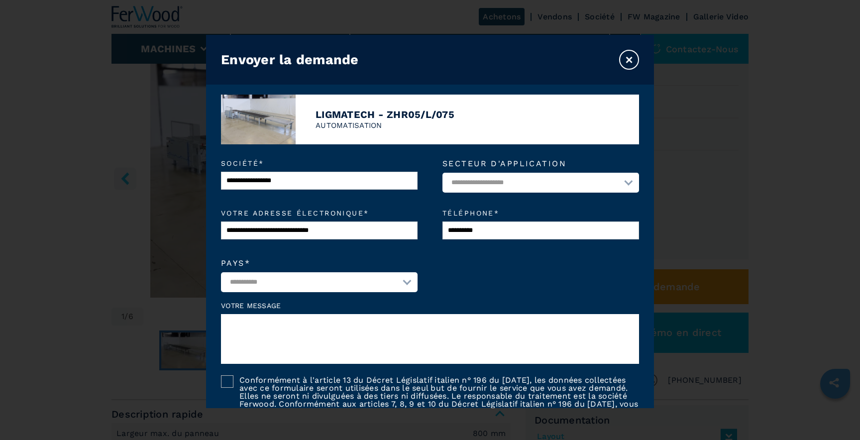
click at [366, 335] on textarea at bounding box center [430, 339] width 418 height 50
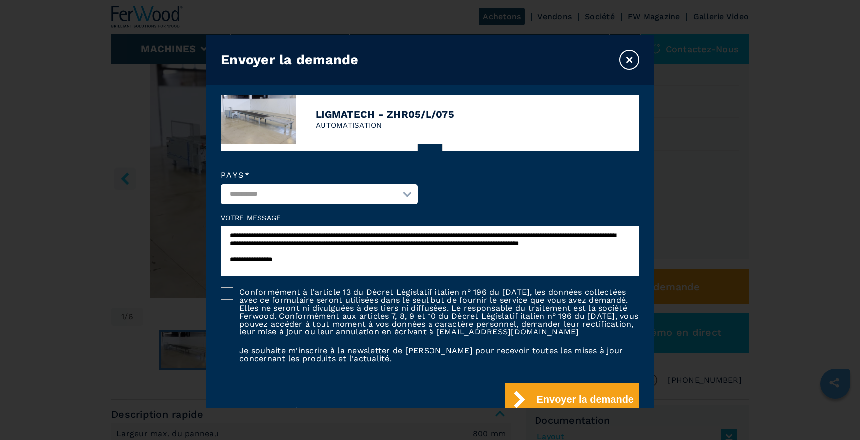
scroll to position [152, 0]
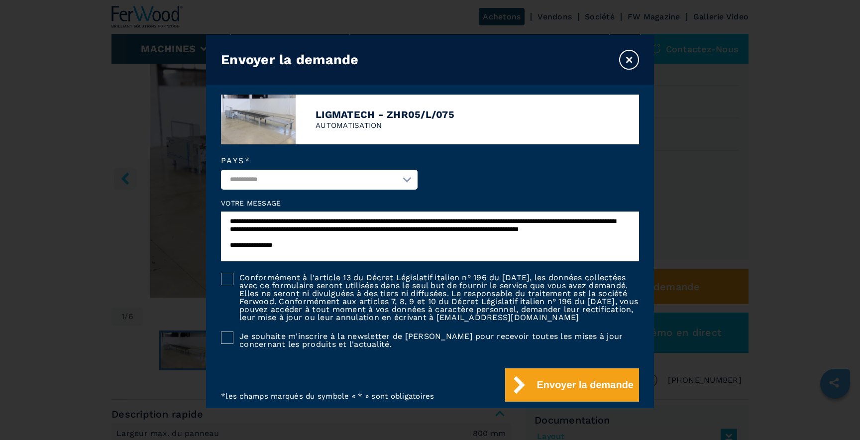
click at [234, 285] on label "Conformément à l'article 13 du Décret Législatif italien n° 196 du 30 juin, les…" at bounding box center [437, 297] width 406 height 49
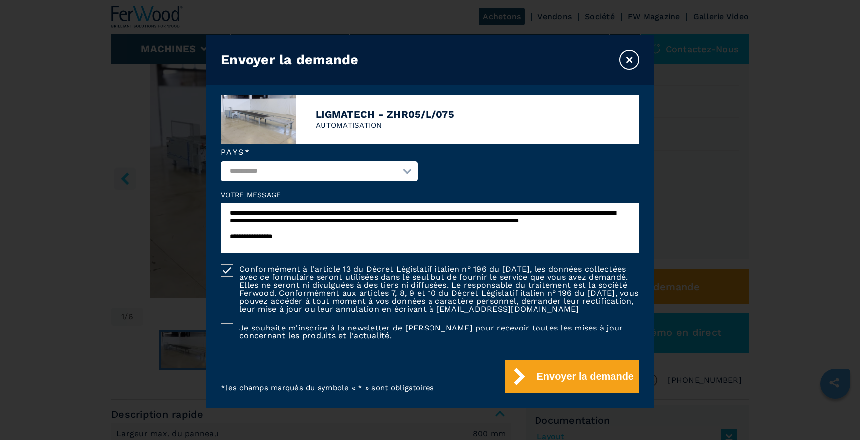
click at [346, 244] on textarea "**********" at bounding box center [430, 228] width 418 height 50
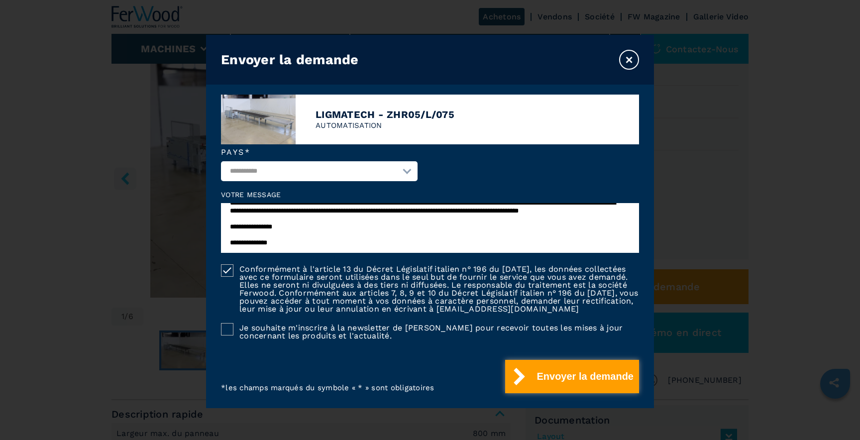
type textarea "**********"
click at [565, 376] on button "Envoyer la demande" at bounding box center [572, 376] width 134 height 33
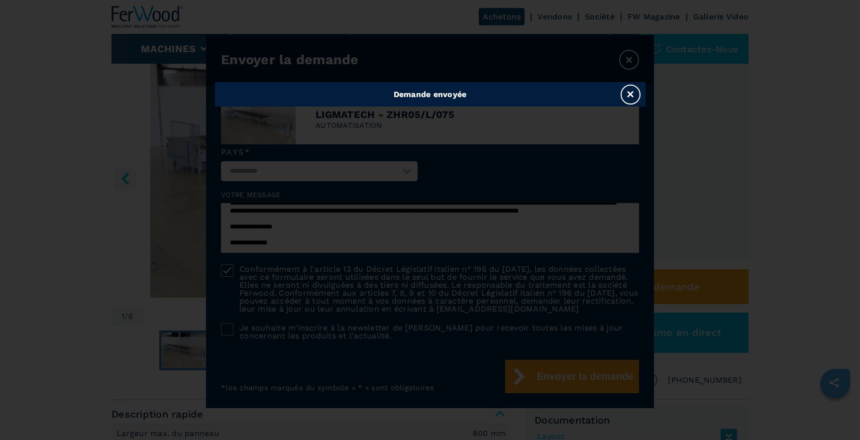
click at [625, 94] on button "×" at bounding box center [631, 95] width 20 height 20
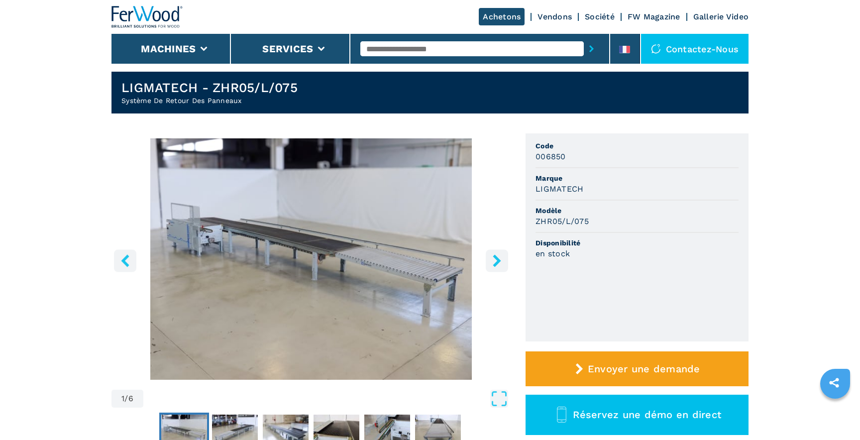
scroll to position [7, 0]
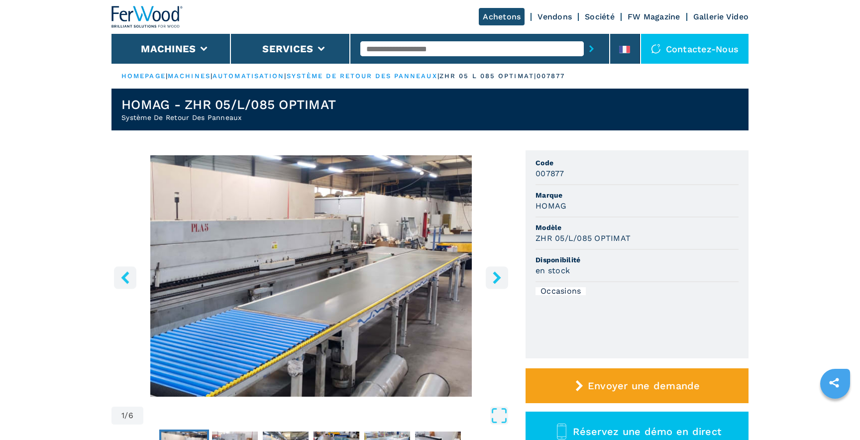
click at [495, 272] on icon "right-button" at bounding box center [497, 277] width 8 height 12
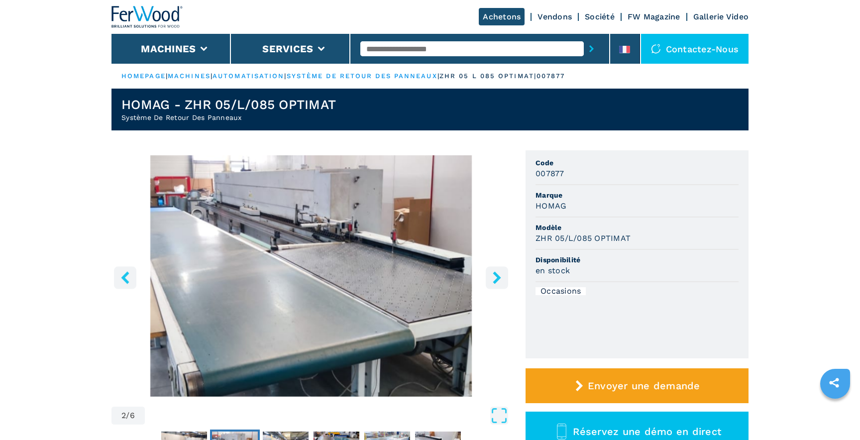
click at [495, 272] on icon "right-button" at bounding box center [497, 277] width 8 height 12
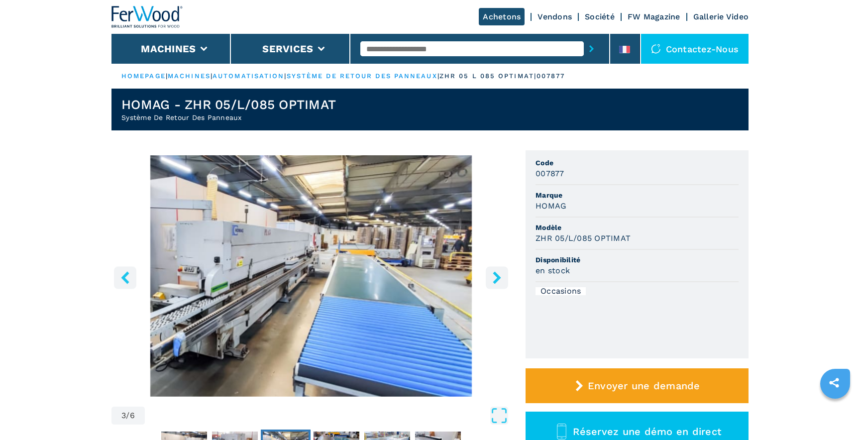
click at [495, 272] on icon "right-button" at bounding box center [497, 277] width 8 height 12
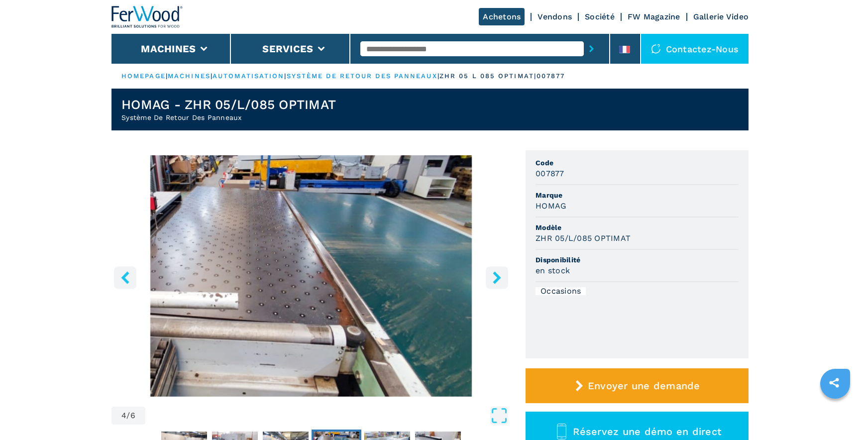
click at [495, 272] on icon "right-button" at bounding box center [497, 277] width 8 height 12
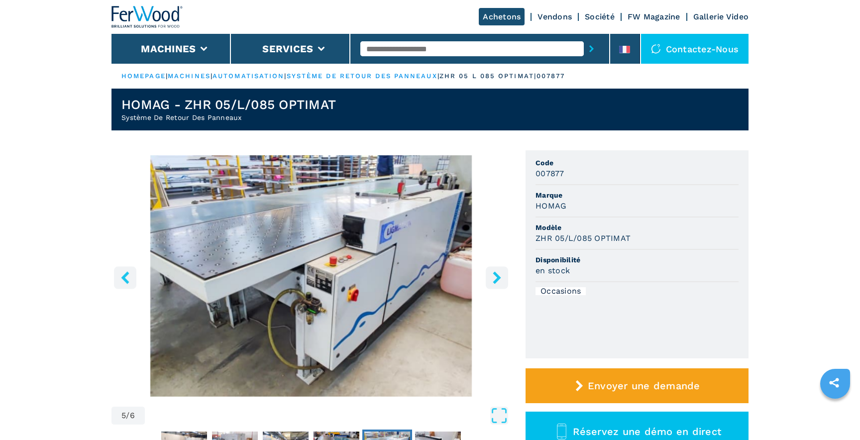
click at [495, 272] on icon "right-button" at bounding box center [497, 277] width 8 height 12
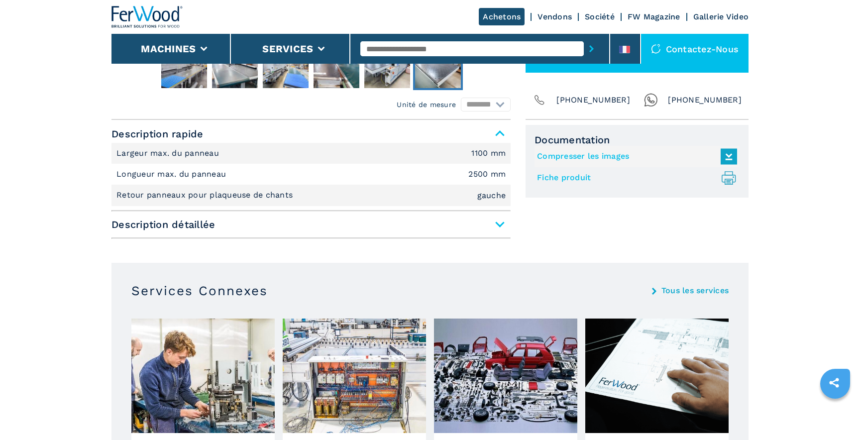
scroll to position [386, 0]
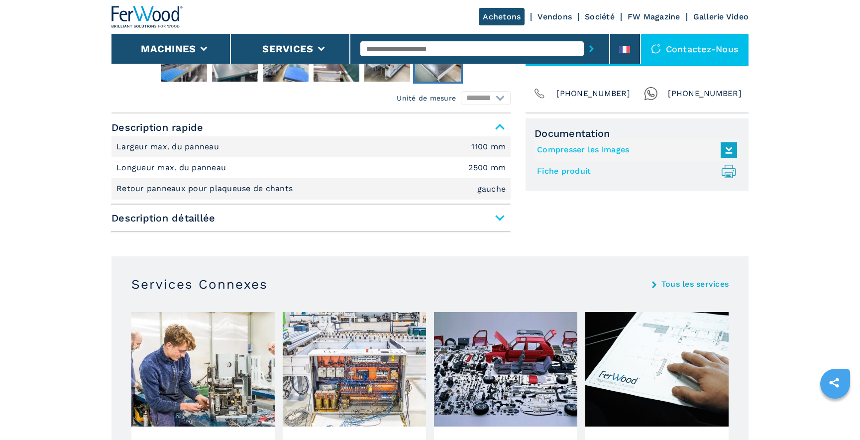
click at [503, 216] on span "Description détaillée" at bounding box center [311, 218] width 399 height 18
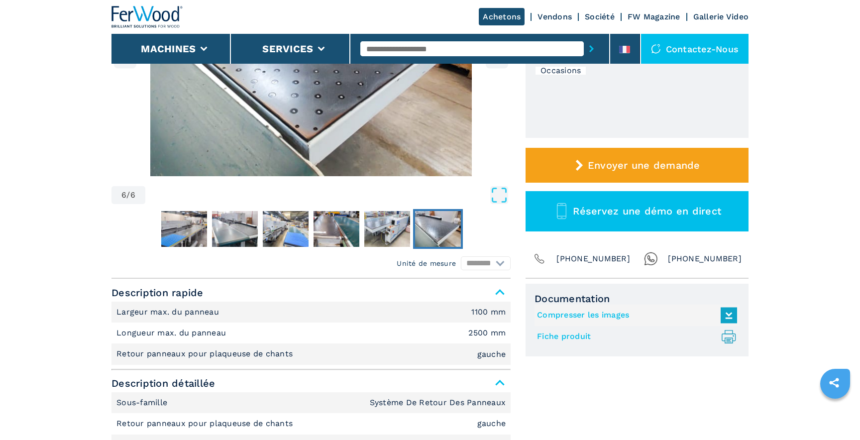
scroll to position [233, 0]
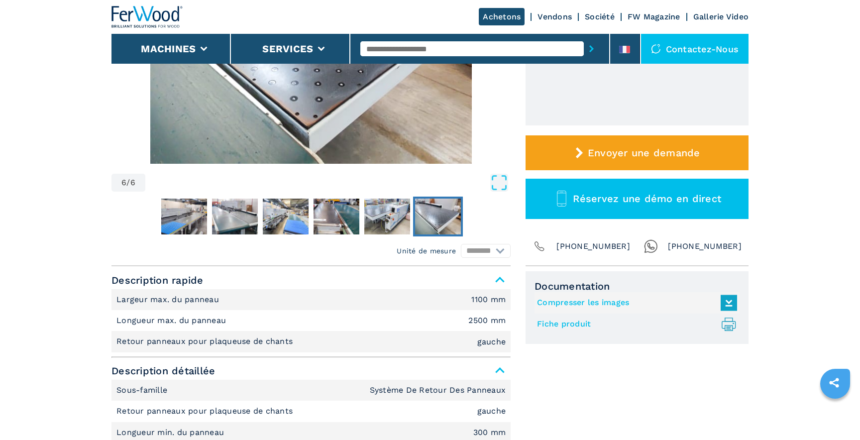
click at [501, 282] on span "Description rapide" at bounding box center [311, 280] width 399 height 18
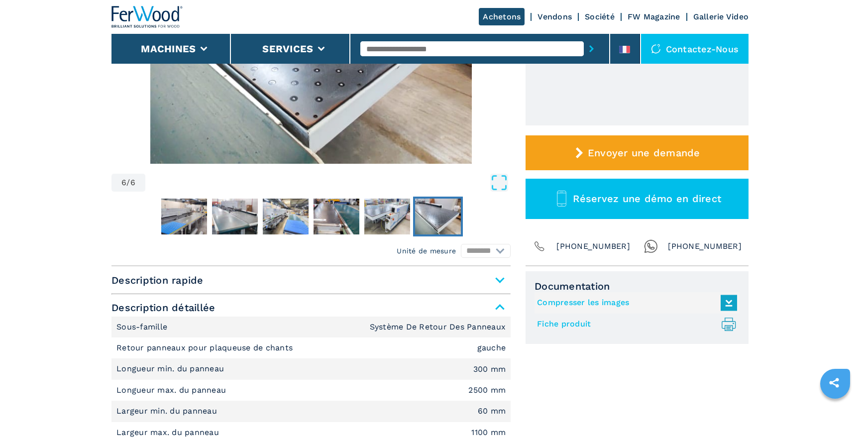
click at [500, 308] on span "Description détaillée" at bounding box center [311, 308] width 399 height 18
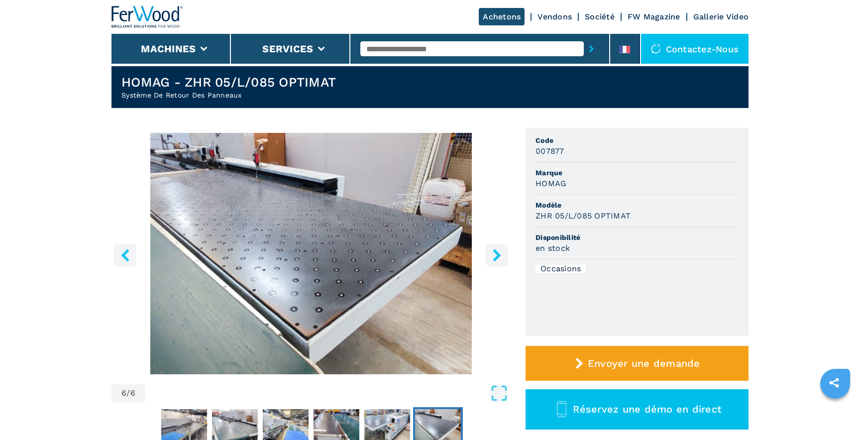
scroll to position [0, 0]
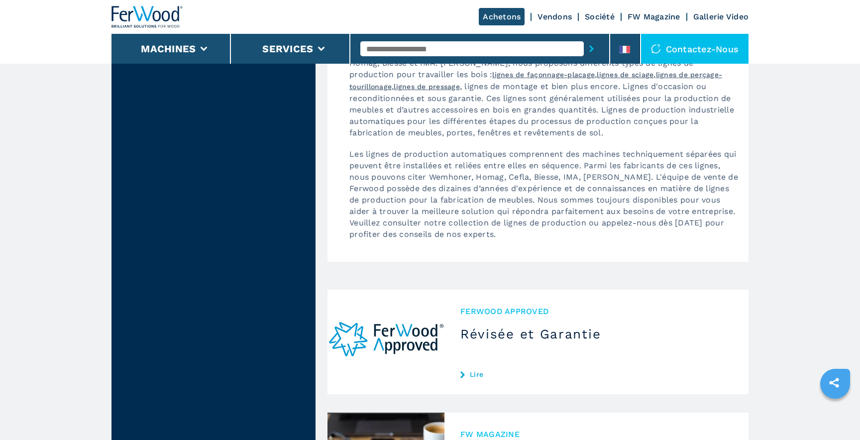
scroll to position [1093, 0]
